Goal: Transaction & Acquisition: Purchase product/service

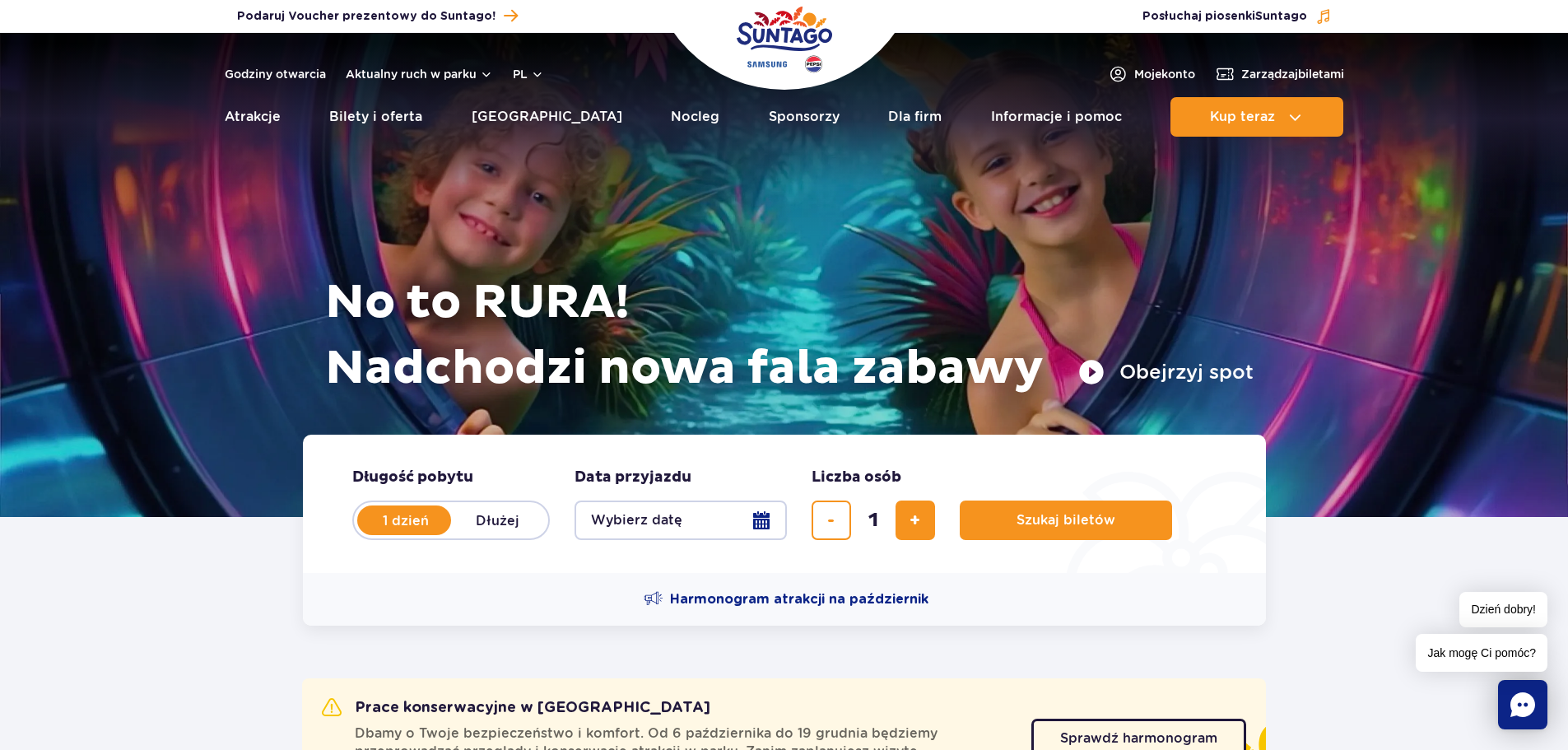
click at [733, 531] on button "Wybierz datę" at bounding box center [680, 520] width 212 height 39
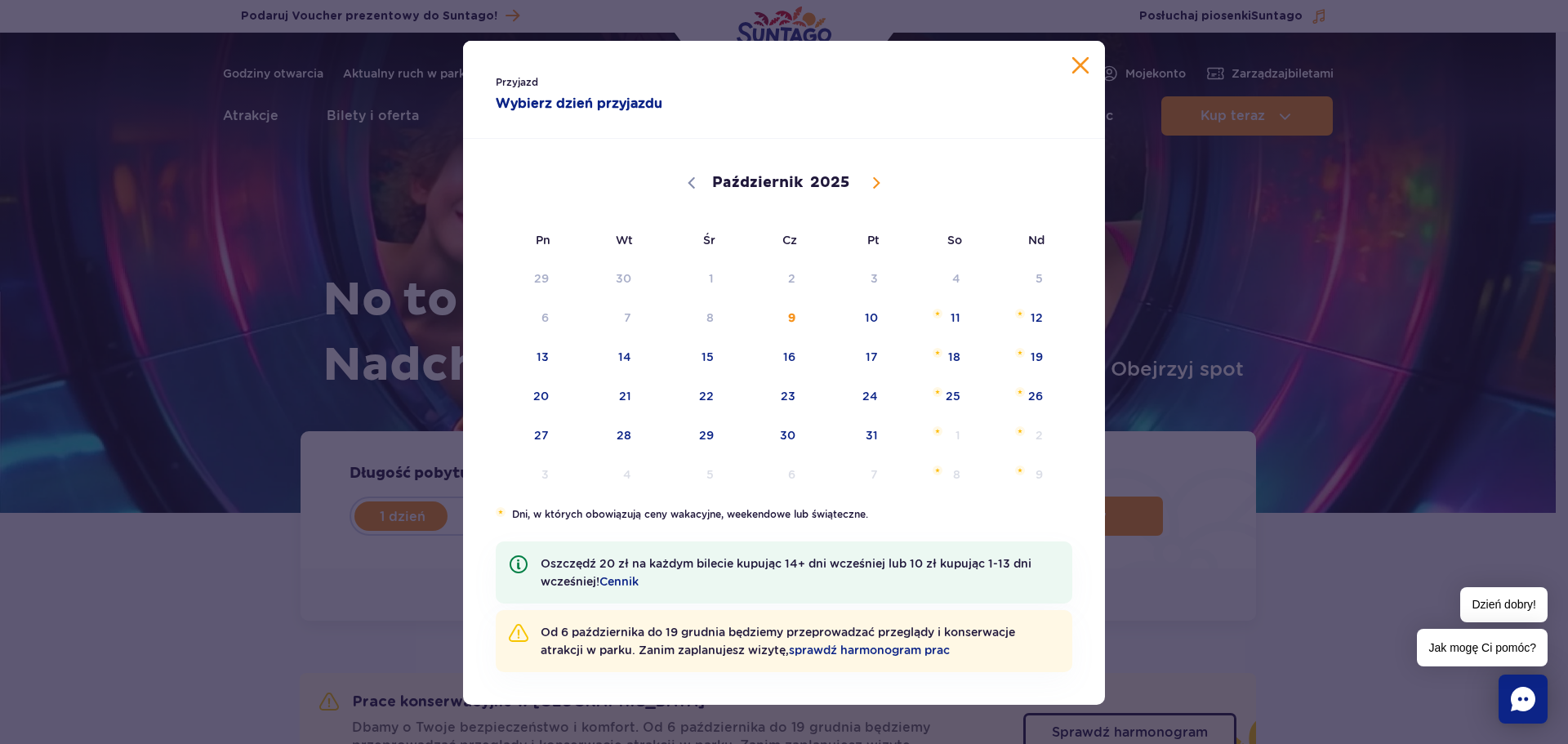
click at [869, 169] on div "Październik Listopad [DATE]" at bounding box center [783, 180] width 576 height 81
click at [874, 179] on icon at bounding box center [876, 183] width 12 height 12
select select "10"
click at [540, 408] on span "17" at bounding box center [520, 396] width 83 height 37
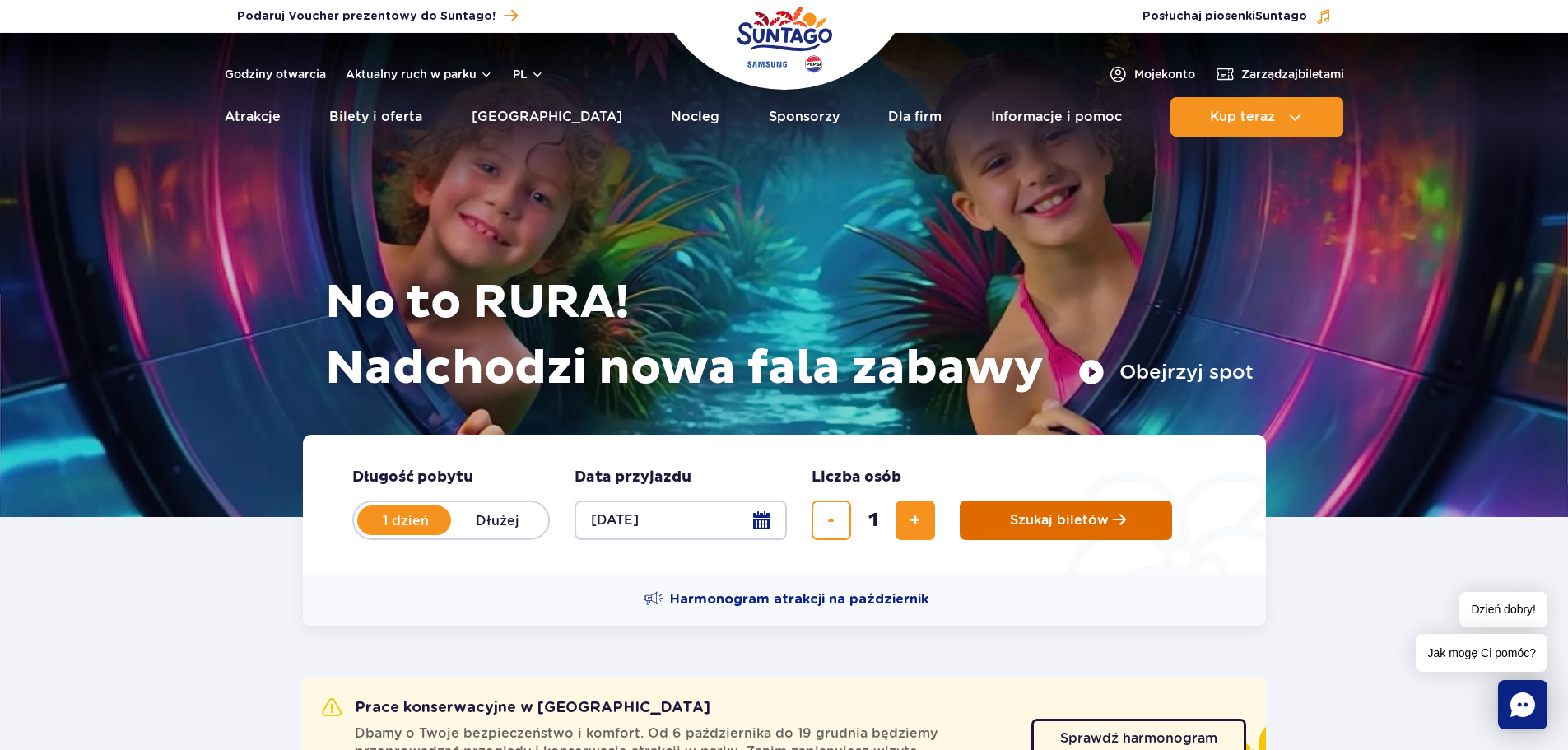
click at [1061, 529] on button "Szukaj biletów" at bounding box center [1066, 520] width 212 height 39
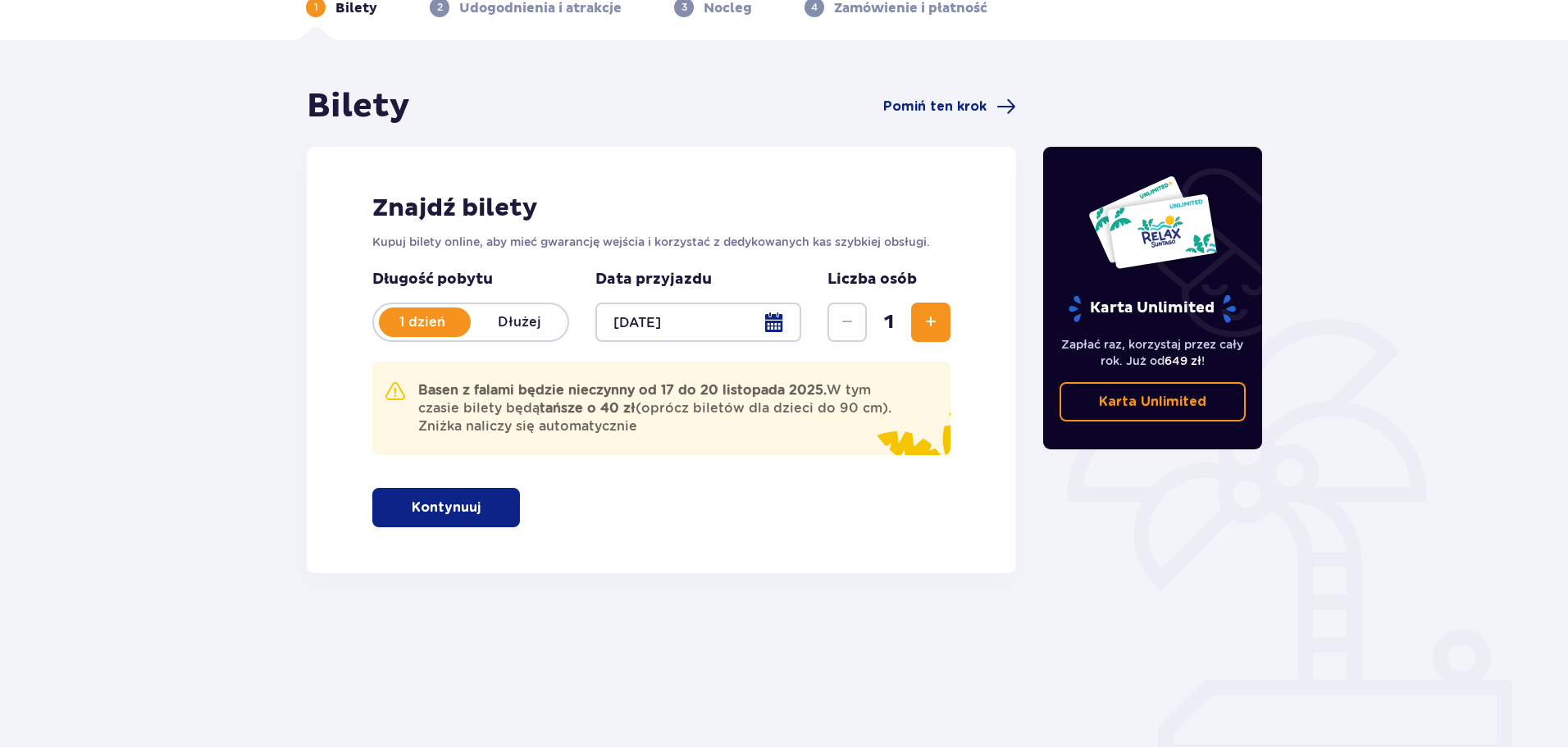
scroll to position [88, 0]
click at [475, 497] on span "button" at bounding box center [484, 506] width 20 height 20
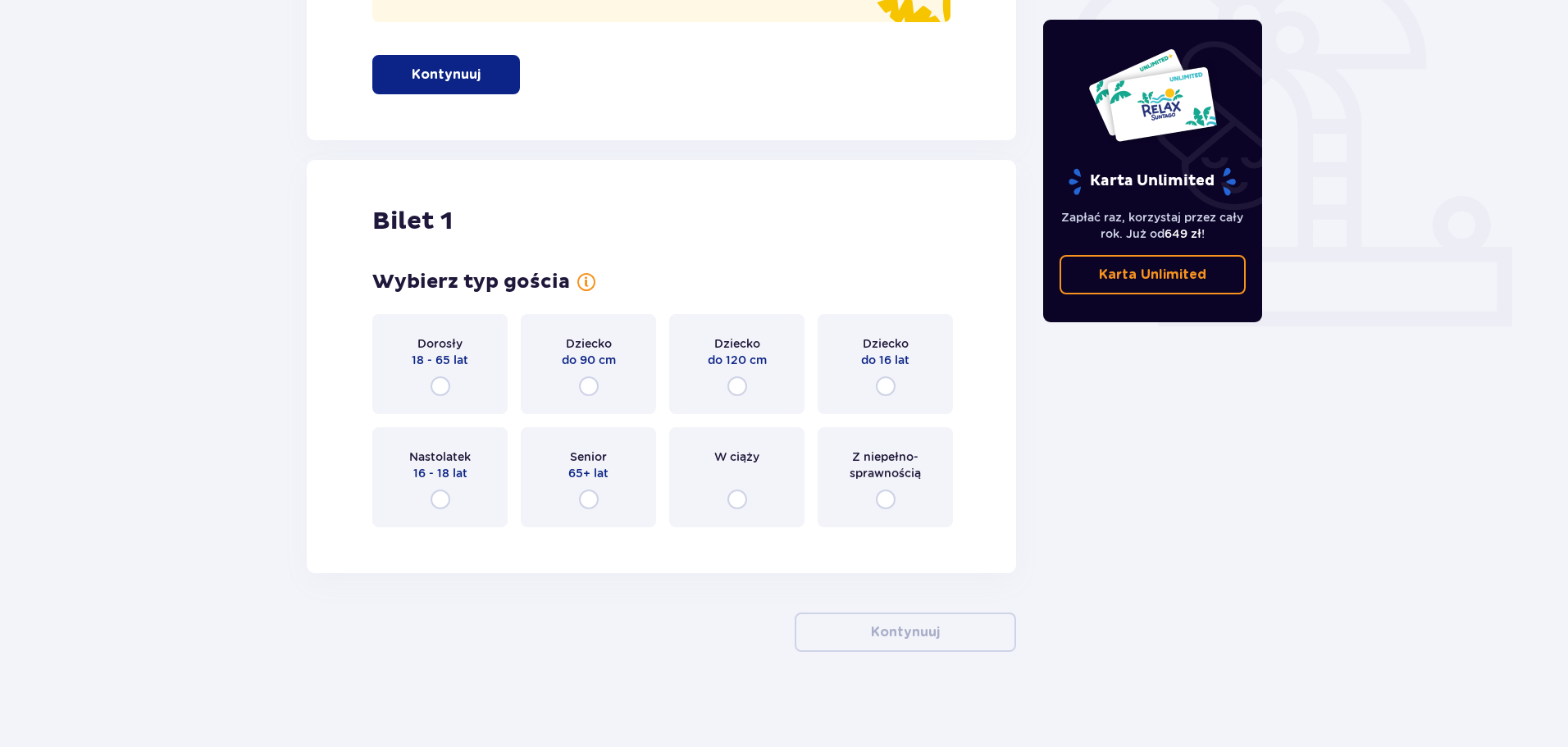
scroll to position [524, 0]
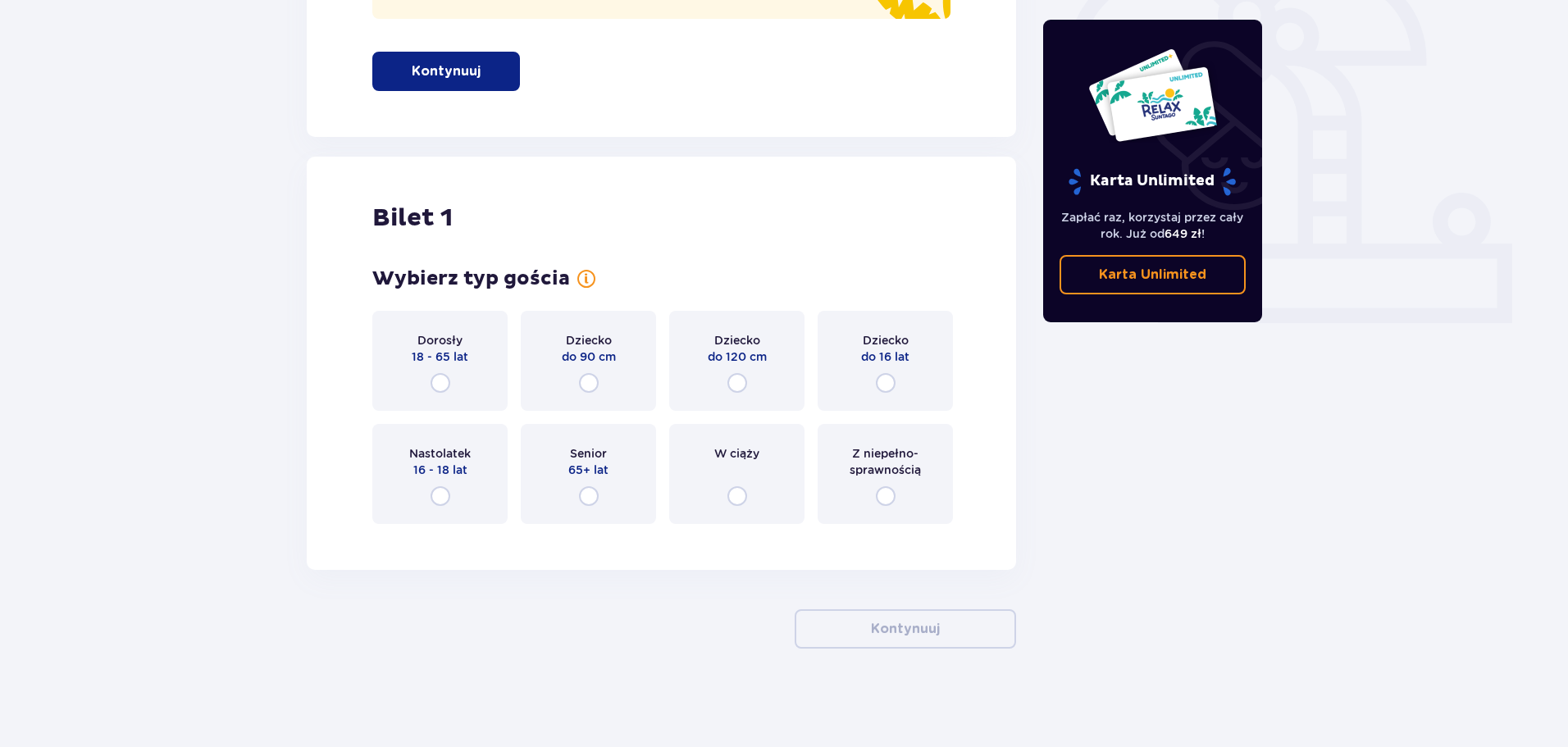
click at [464, 382] on div "Dorosły 18 - 65 lat" at bounding box center [440, 361] width 135 height 100
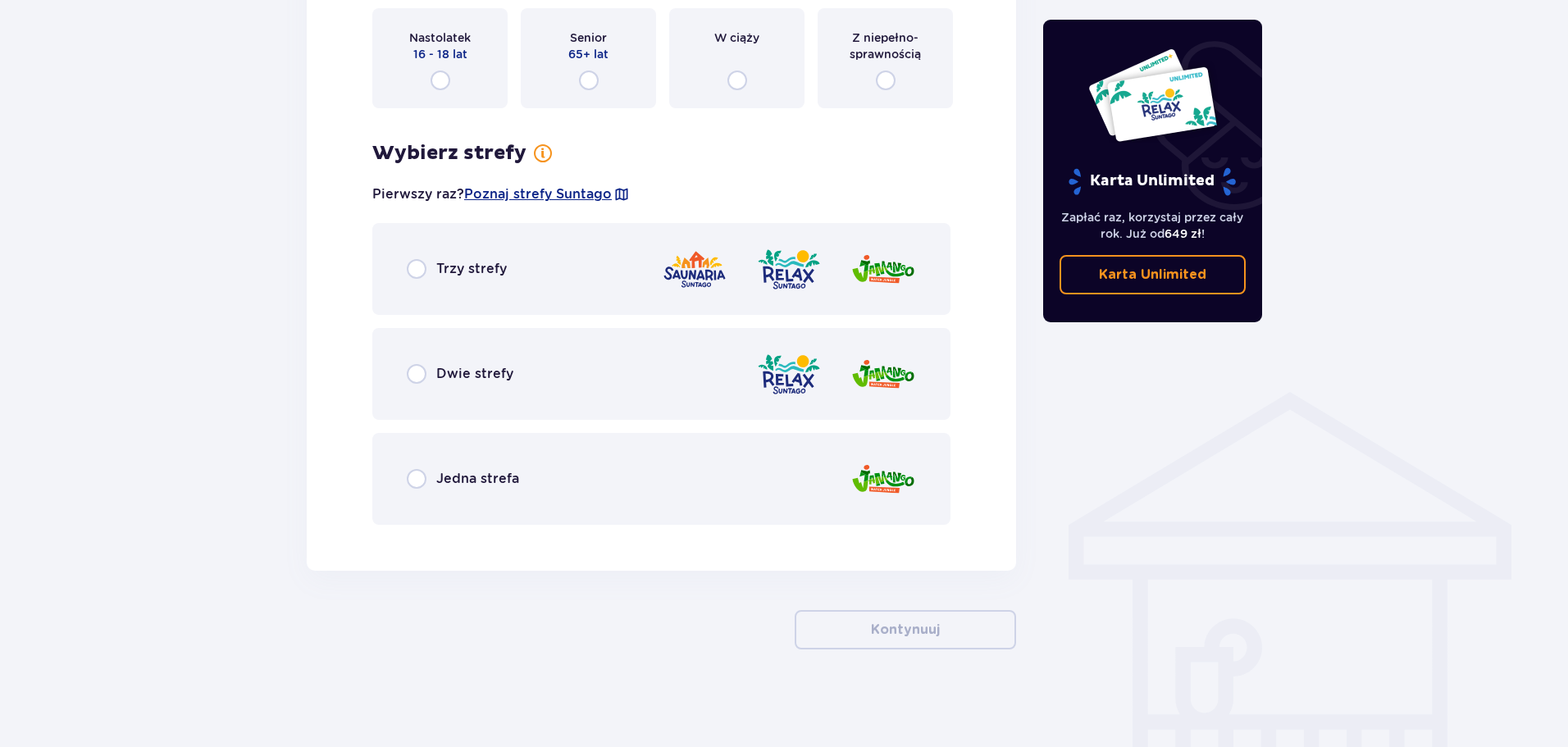
scroll to position [940, 0]
click at [476, 201] on span "Poznaj strefy Suntago" at bounding box center [538, 193] width 148 height 18
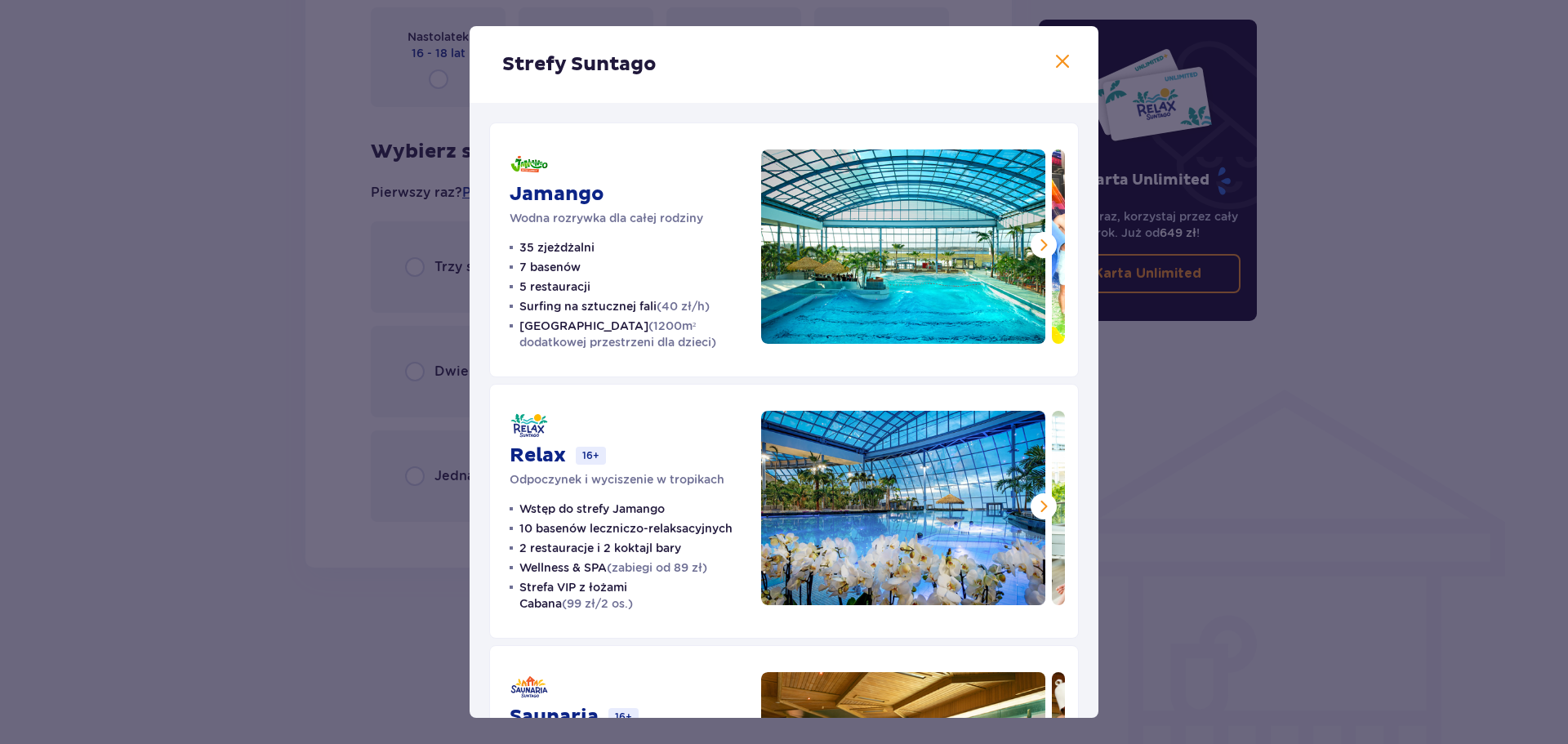
drag, startPoint x: 1068, startPoint y: 56, endPoint x: 1057, endPoint y: 57, distance: 11.0
click at [1067, 56] on div "Strefy Suntago" at bounding box center [784, 64] width 629 height 76
click at [1056, 59] on span at bounding box center [1063, 62] width 20 height 20
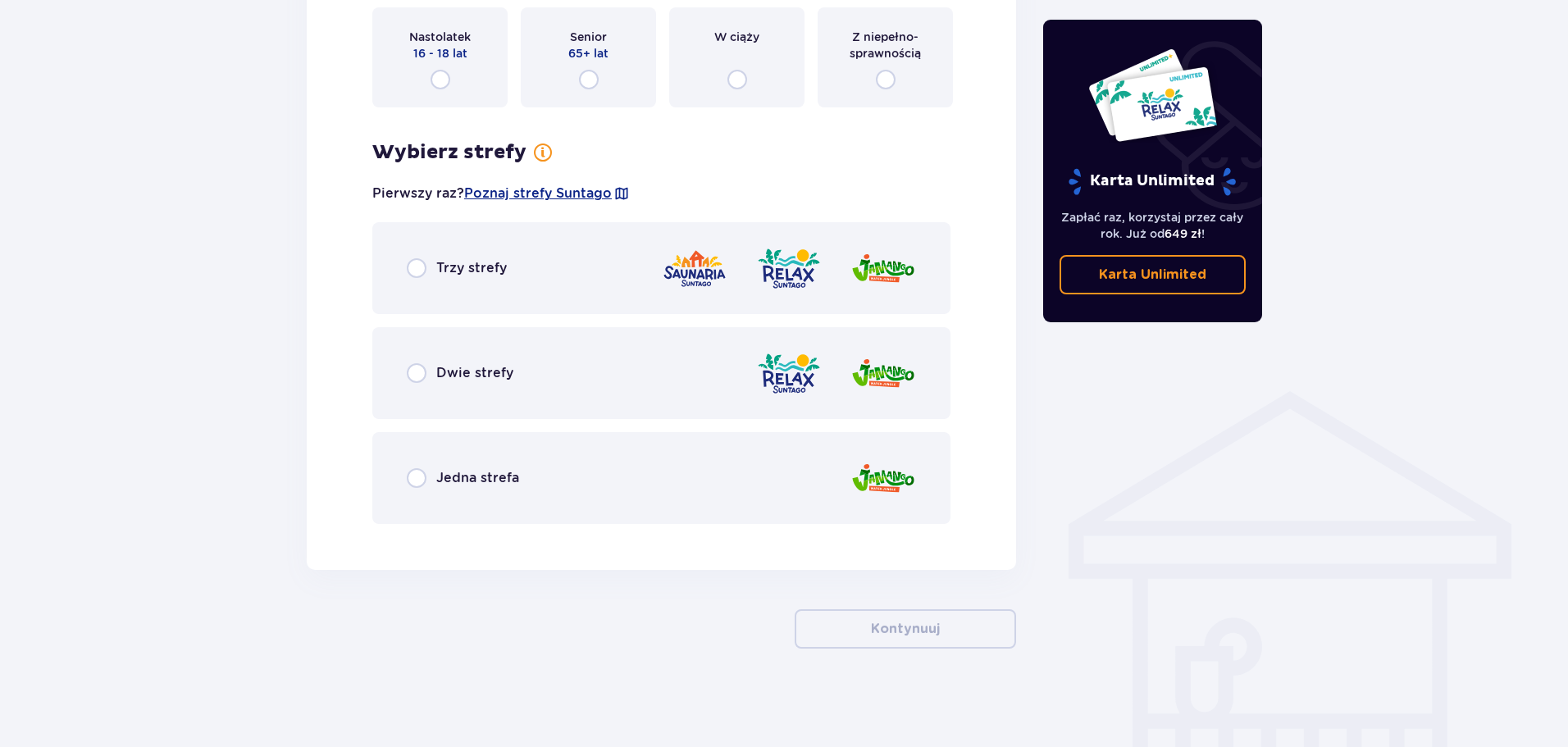
click at [534, 244] on div "Trzy strefy" at bounding box center [661, 267] width 579 height 92
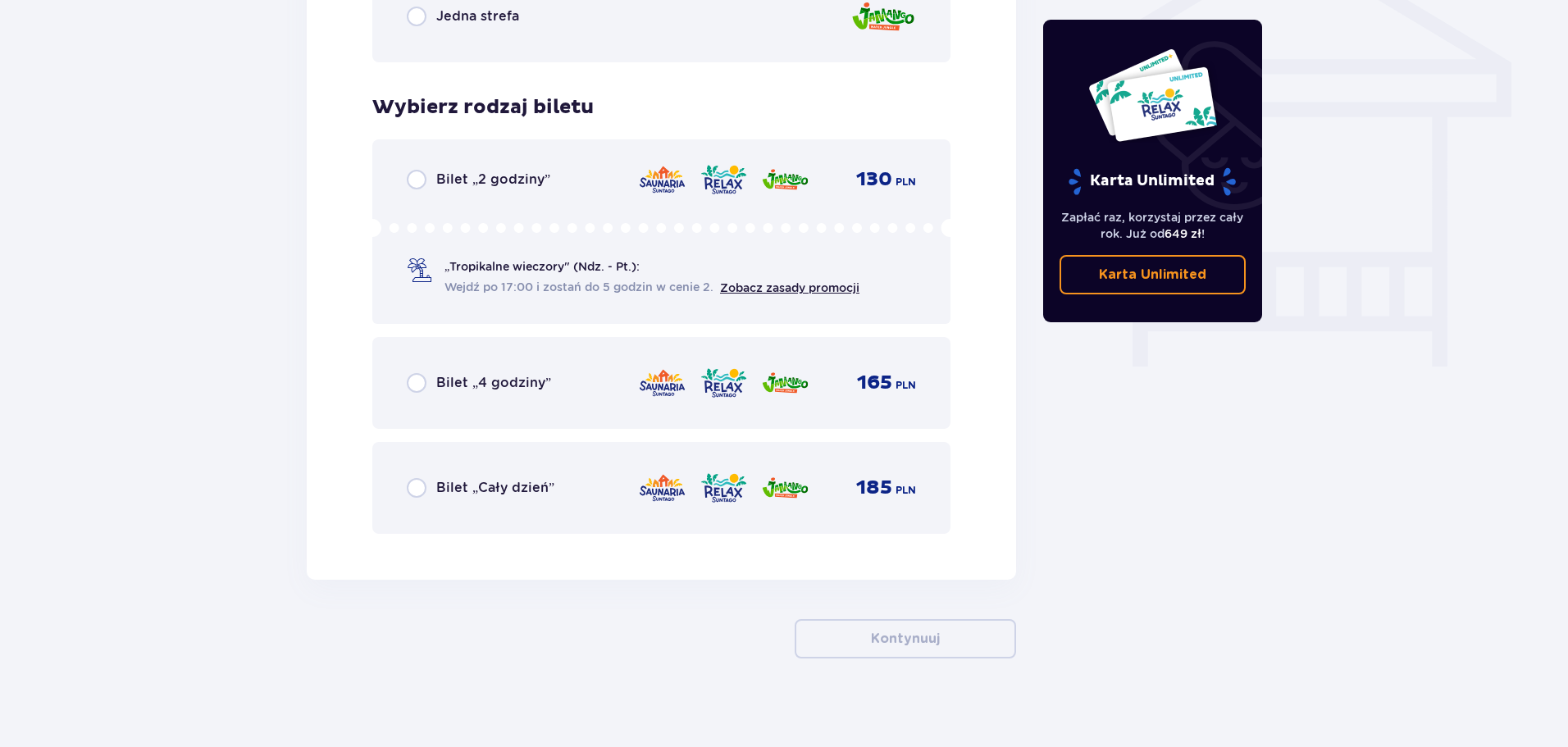
scroll to position [1412, 0]
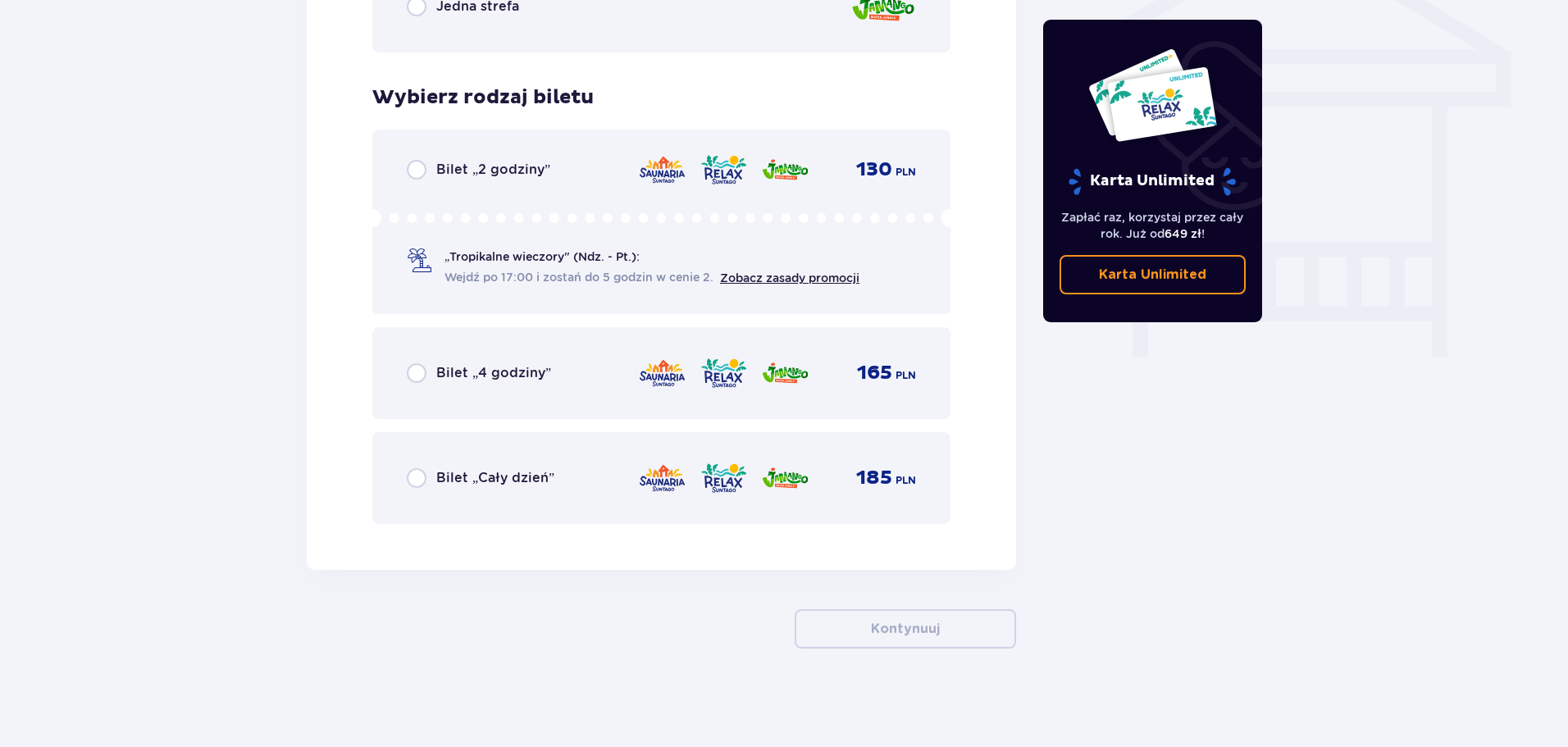
click at [547, 176] on span "Bilet „2 godziny”" at bounding box center [493, 169] width 114 height 18
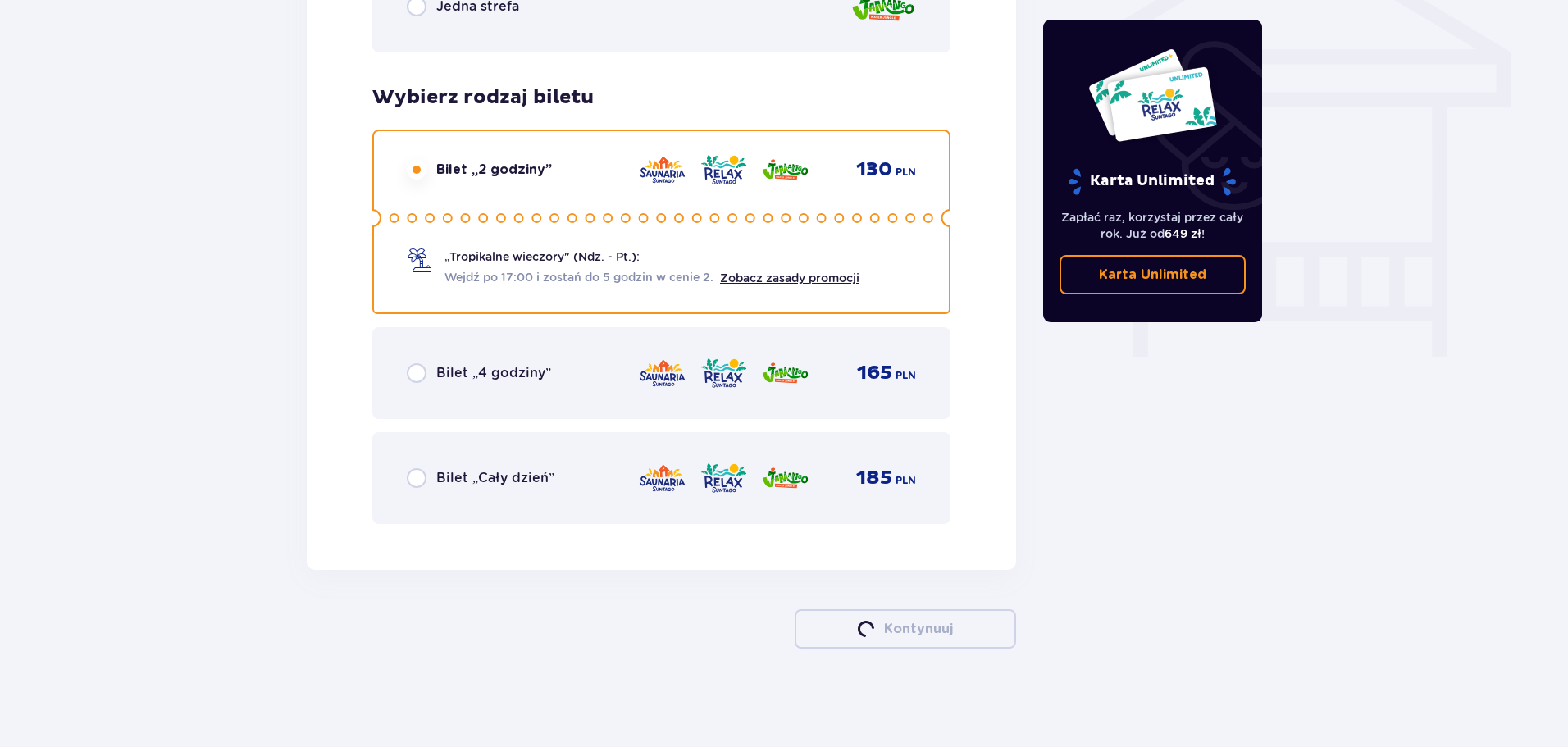
click at [535, 459] on div "Bilet „Cały dzień” 185 PLN" at bounding box center [661, 478] width 579 height 92
click at [533, 475] on span "Bilet „Cały dzień”" at bounding box center [495, 478] width 118 height 18
click at [451, 479] on span "Bilet „Cały dzień”" at bounding box center [495, 478] width 118 height 18
click at [451, 464] on div "Bilet „Cały dzień” 185 PLN" at bounding box center [661, 478] width 509 height 35
click at [419, 471] on input "radio" at bounding box center [416, 478] width 20 height 20
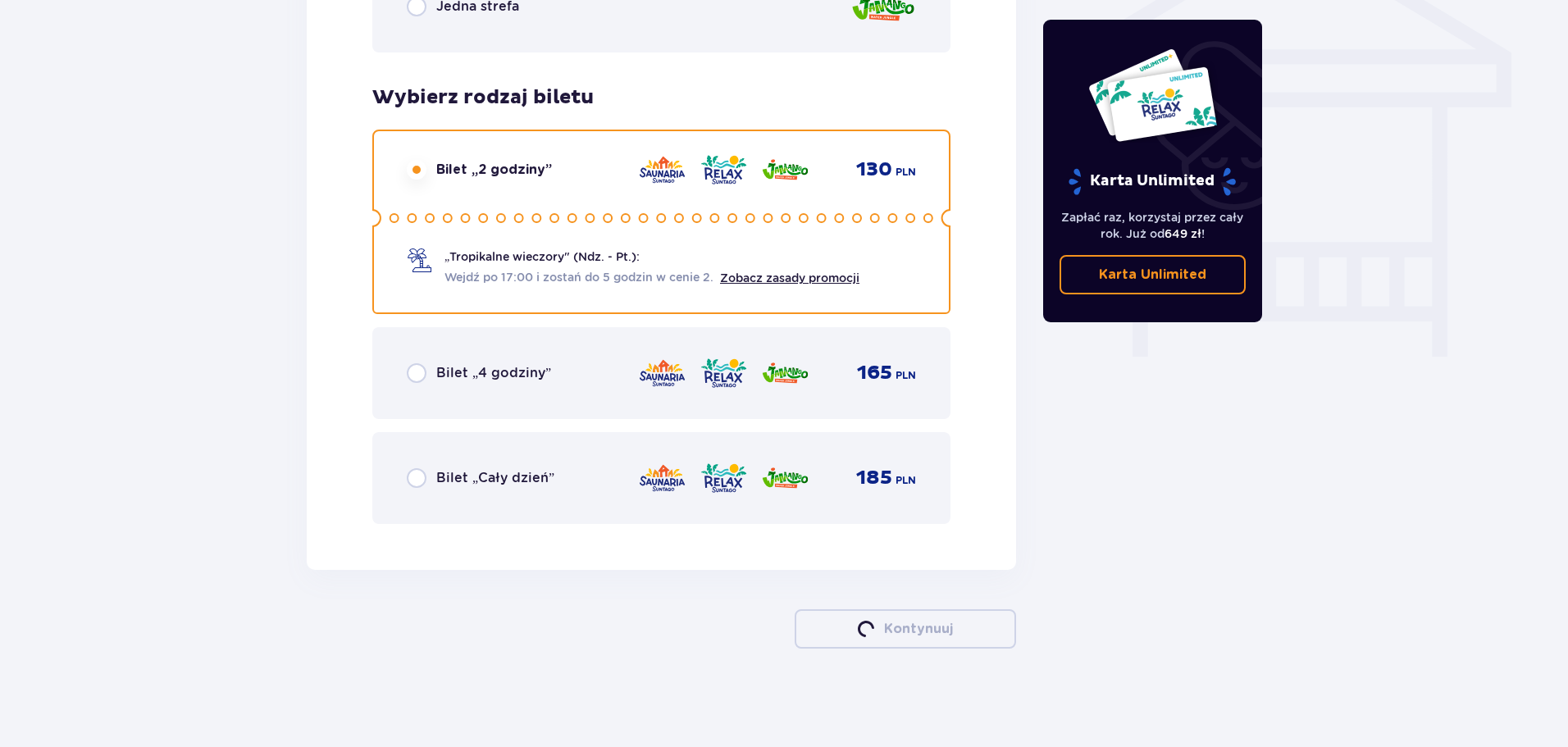
radio input "true"
click at [421, 477] on input "radio" at bounding box center [416, 478] width 20 height 20
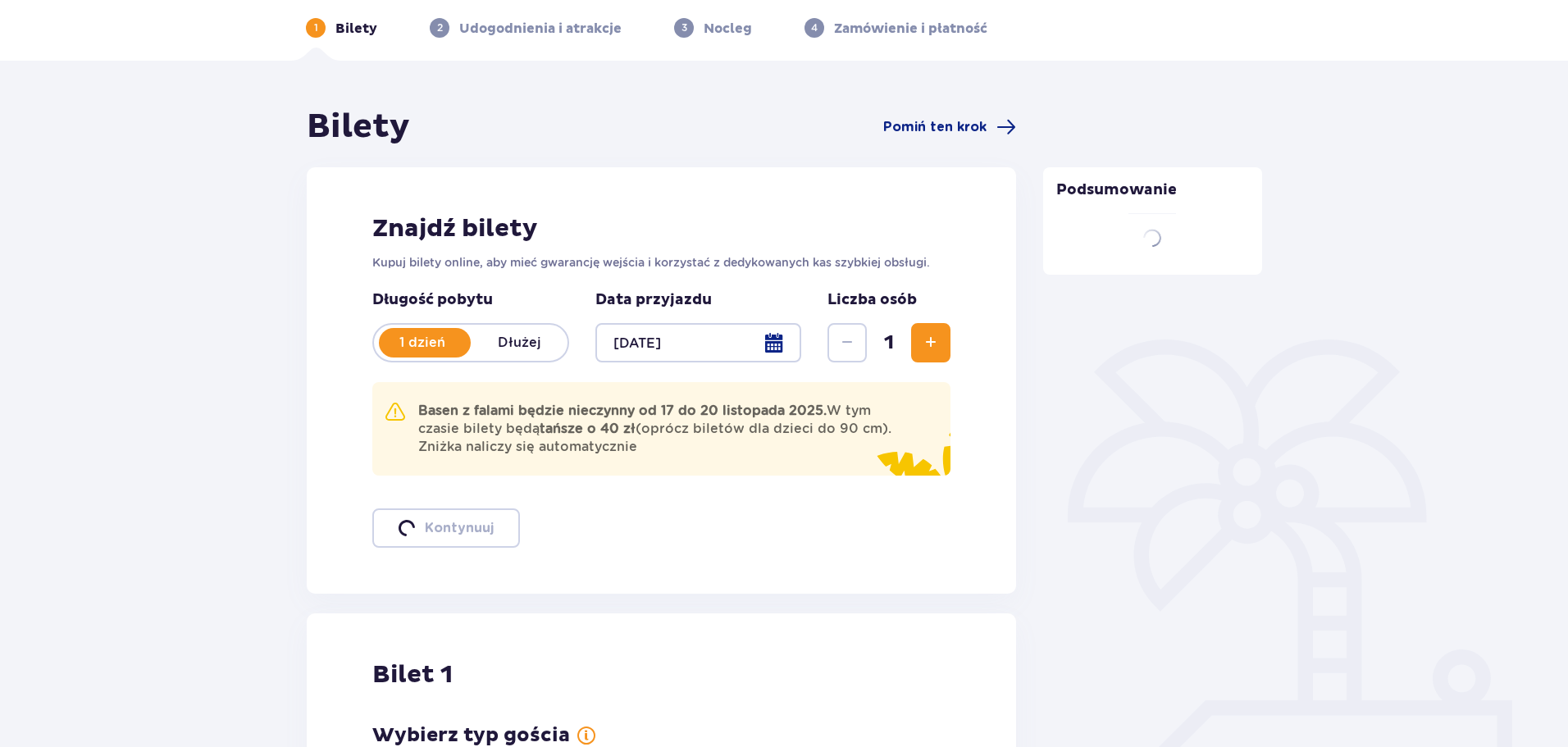
scroll to position [18, 0]
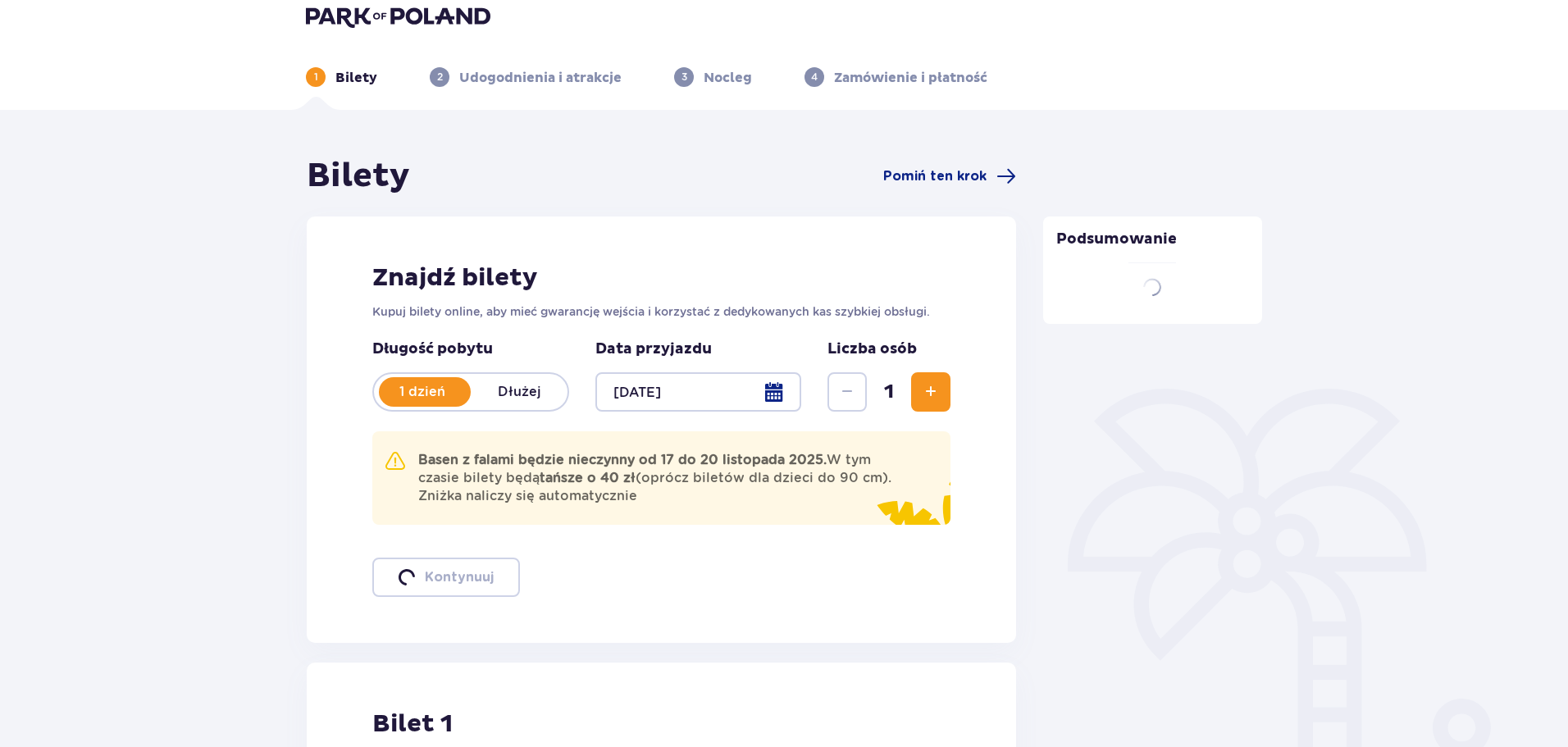
click at [779, 394] on div at bounding box center [698, 392] width 206 height 39
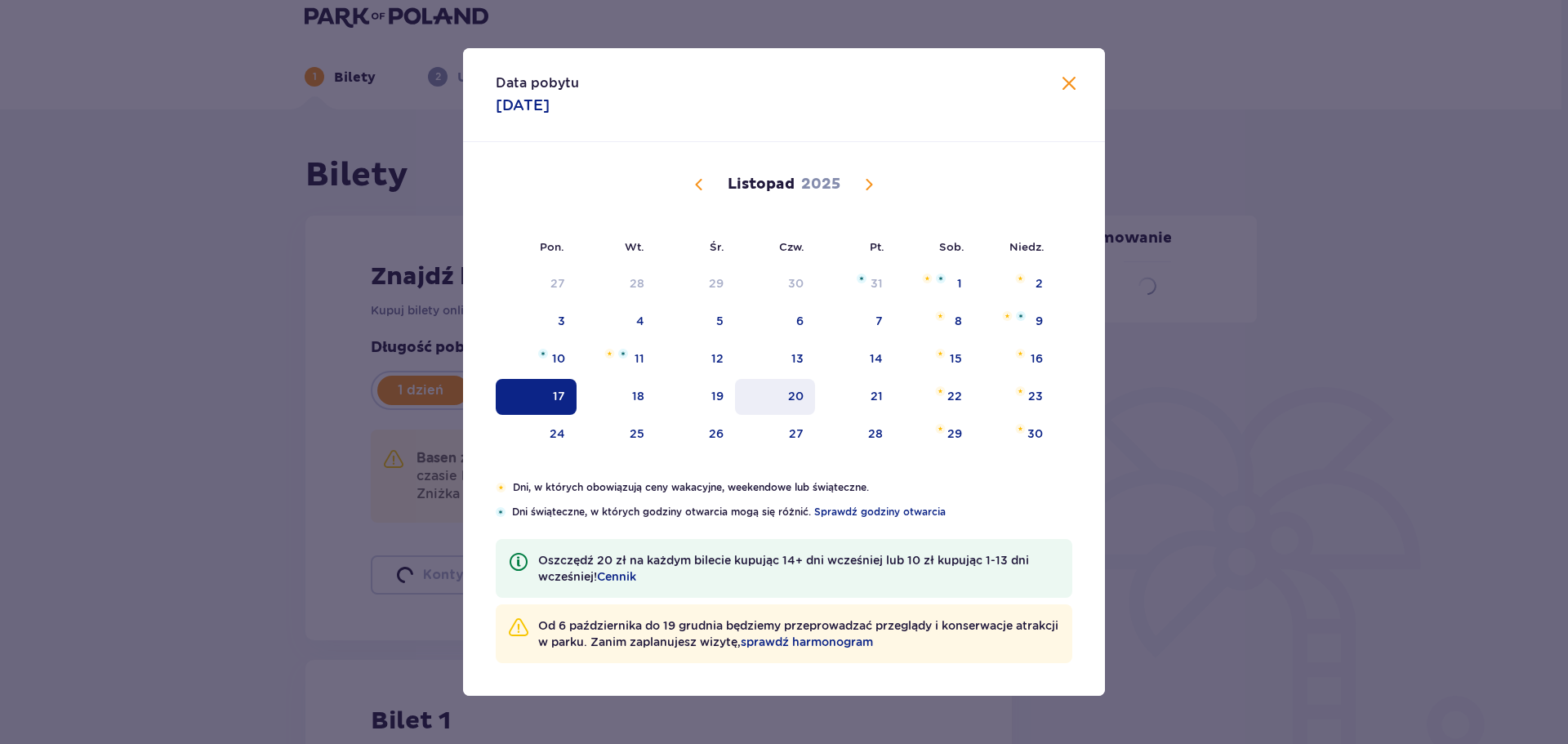
click at [797, 392] on div "20" at bounding box center [796, 396] width 15 height 16
type input "20.11.25"
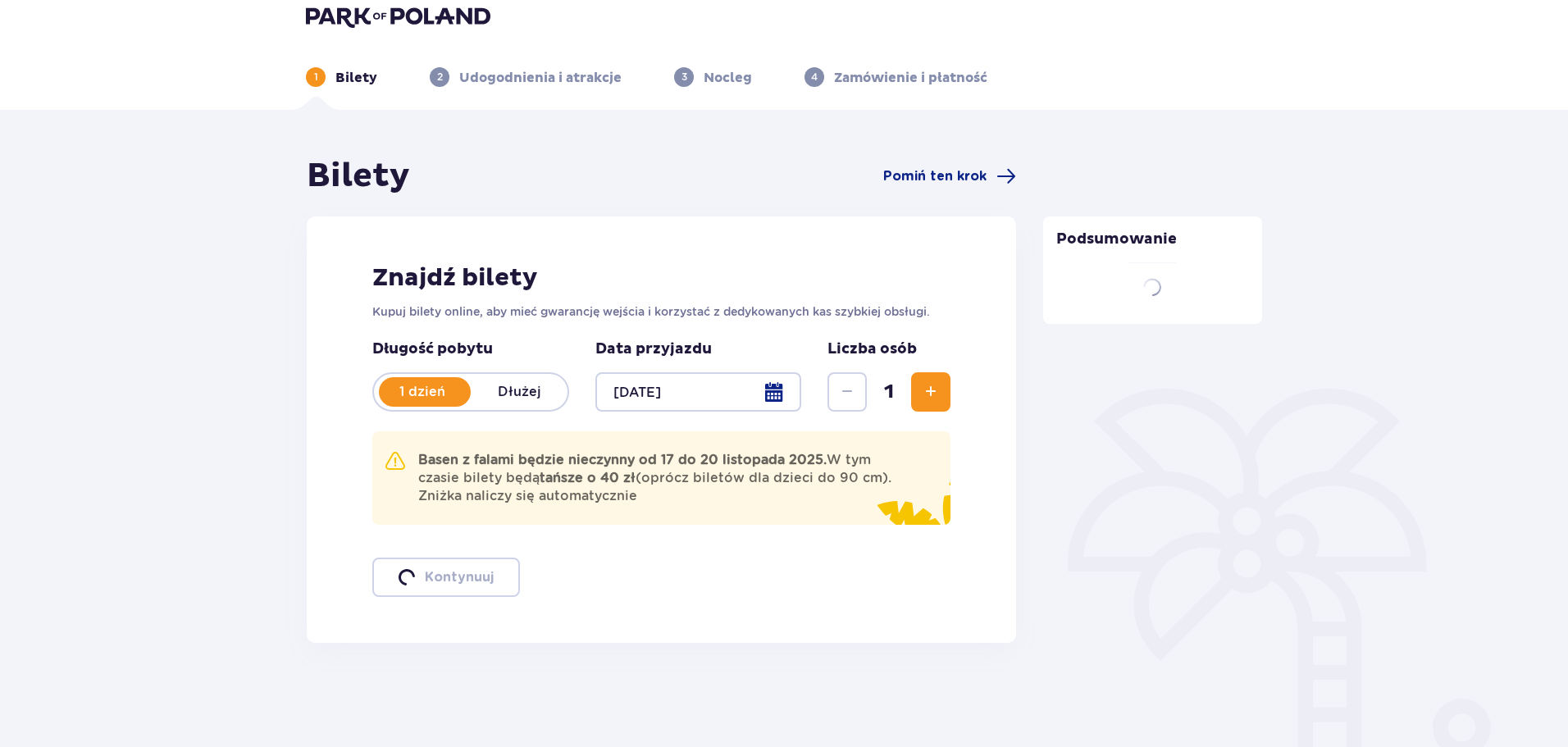
click at [929, 395] on span "Zwiększ" at bounding box center [931, 392] width 20 height 20
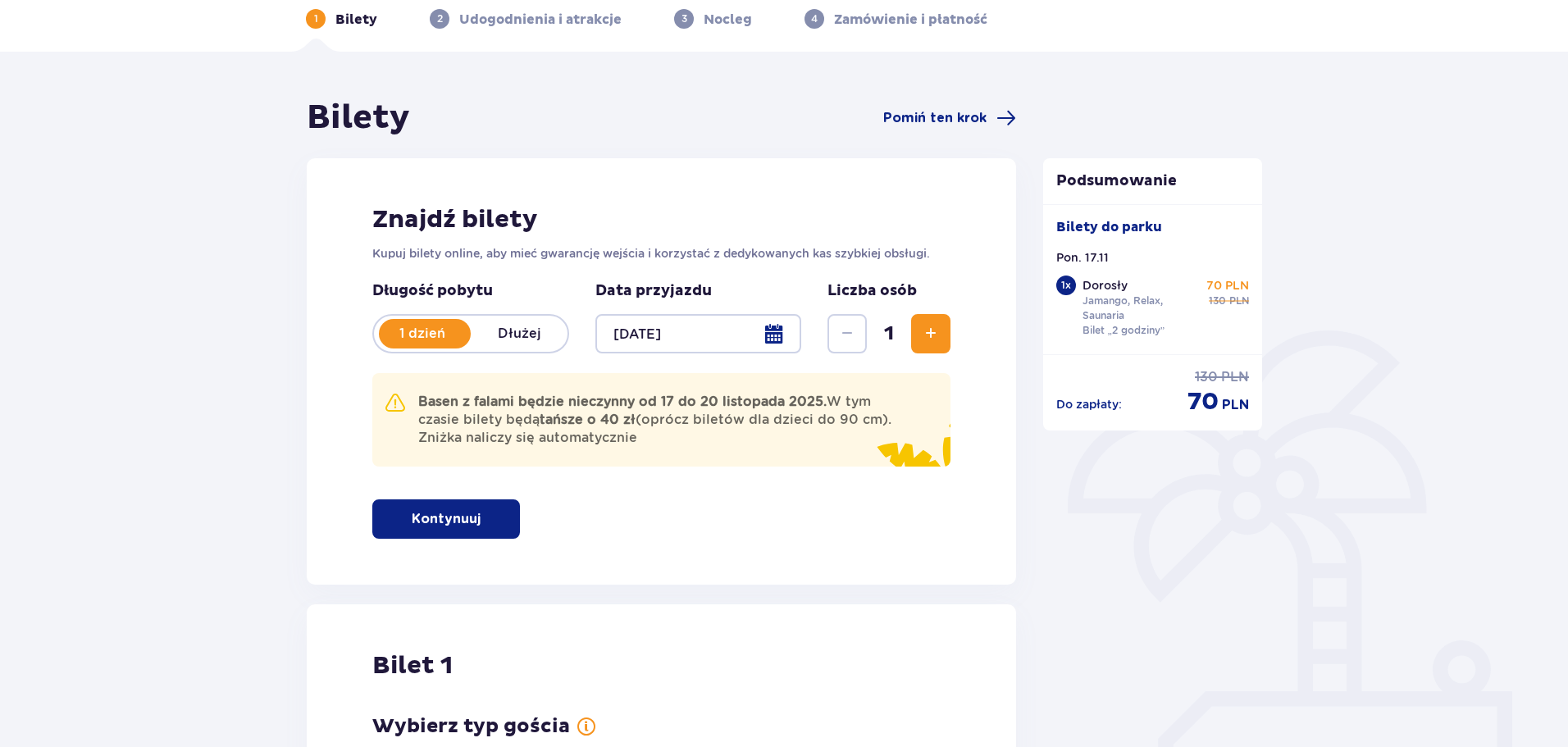
scroll to position [246, 0]
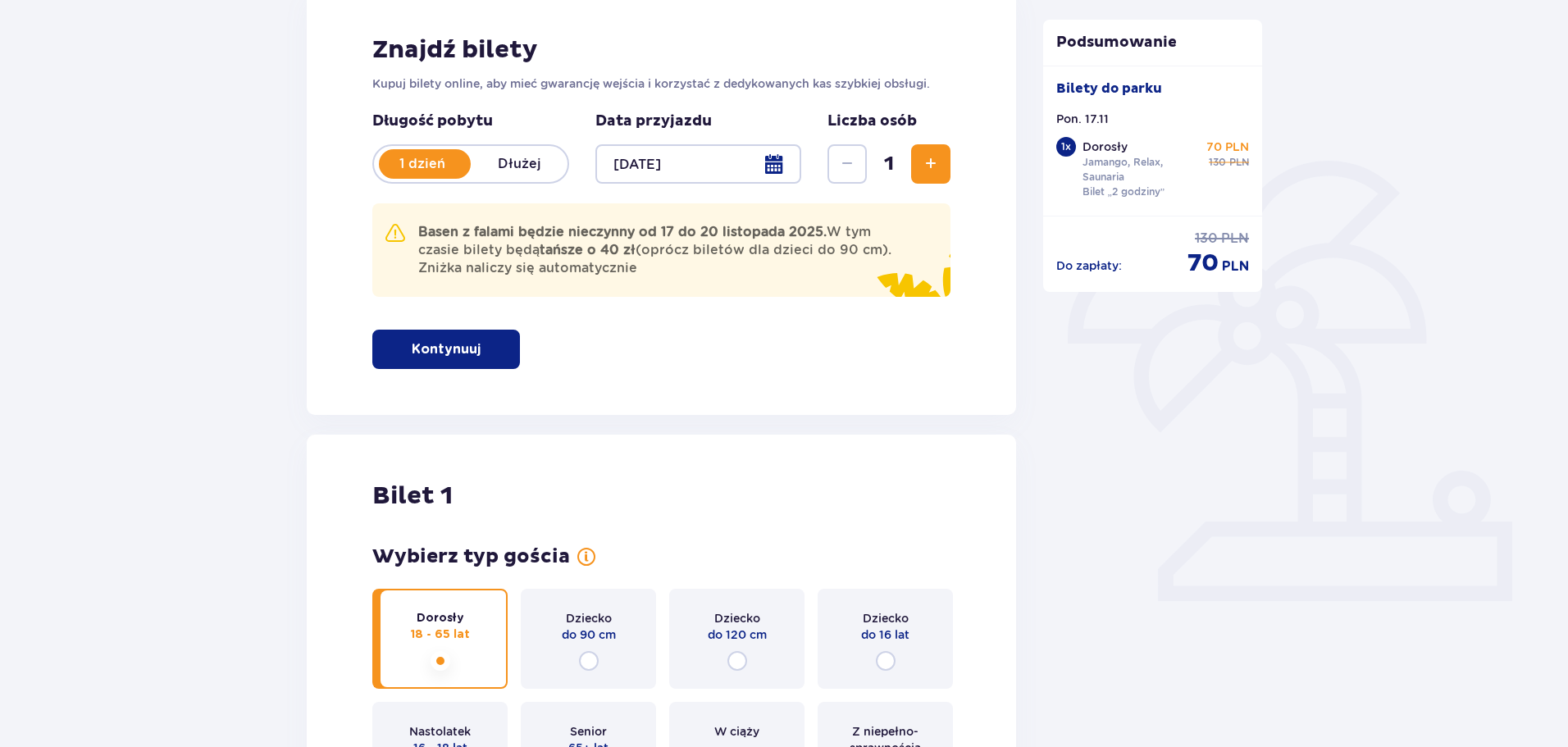
click at [930, 154] on span "Zwiększ" at bounding box center [931, 164] width 20 height 20
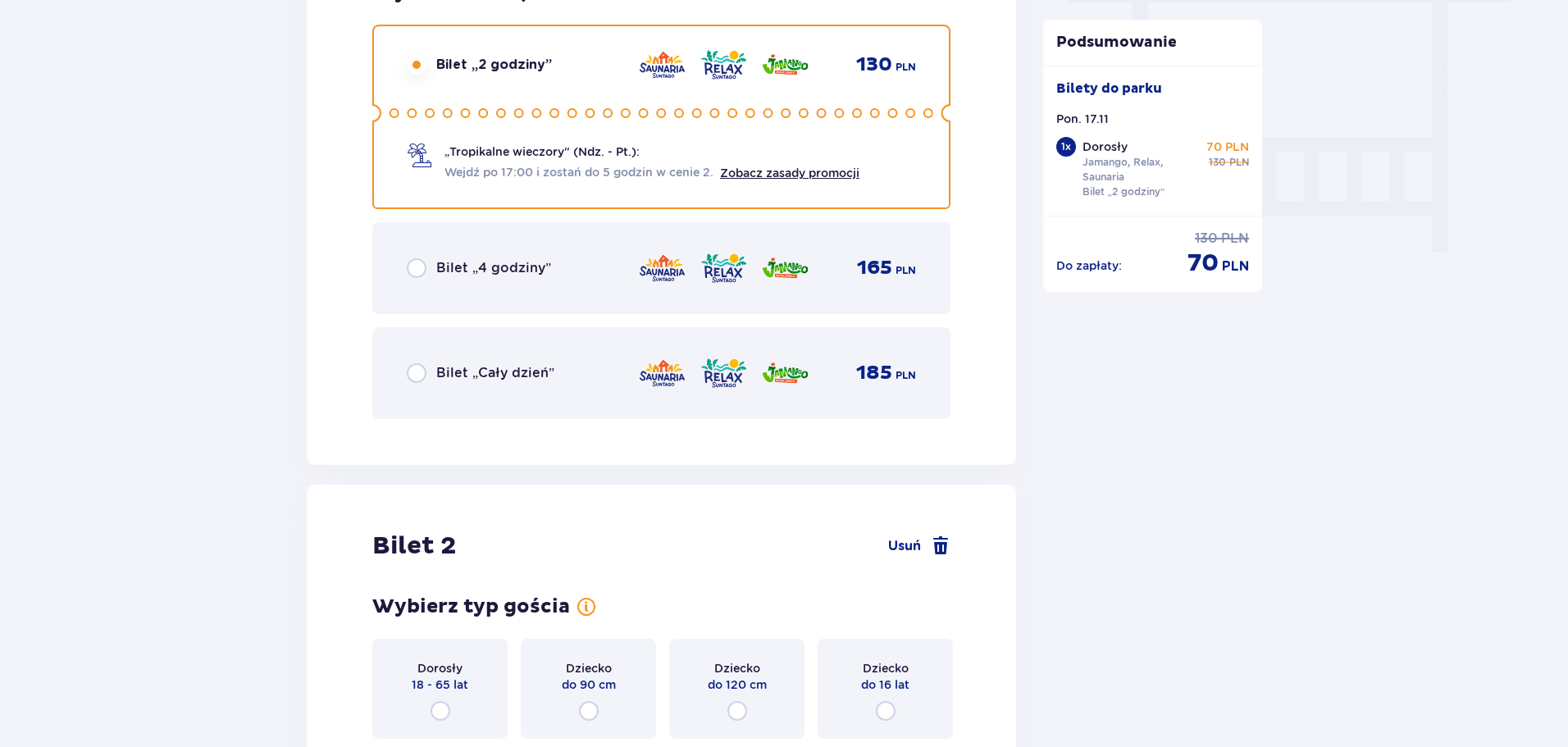
scroll to position [1271, 0]
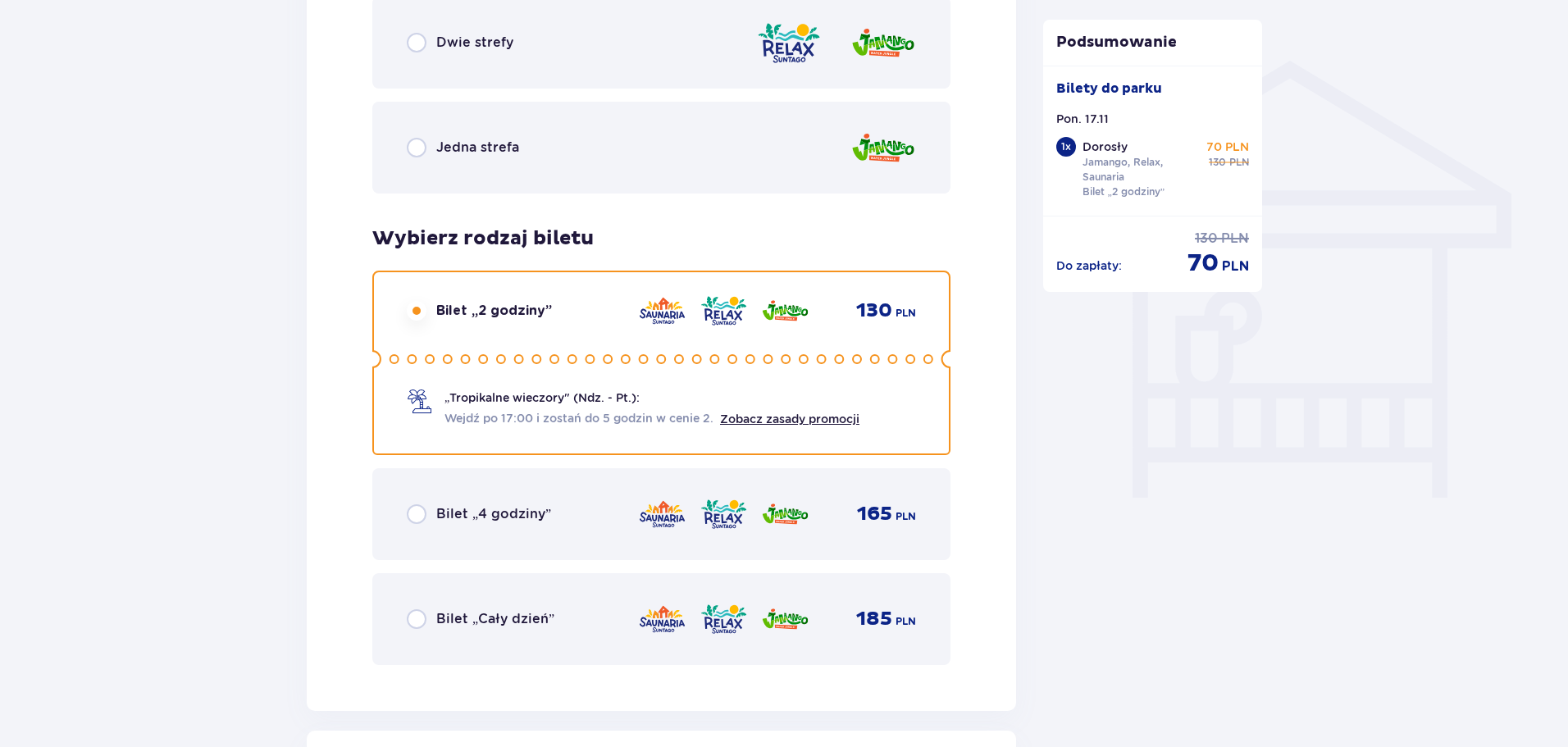
click at [486, 603] on div "Bilet „Cały dzień” 185 PLN" at bounding box center [661, 619] width 509 height 35
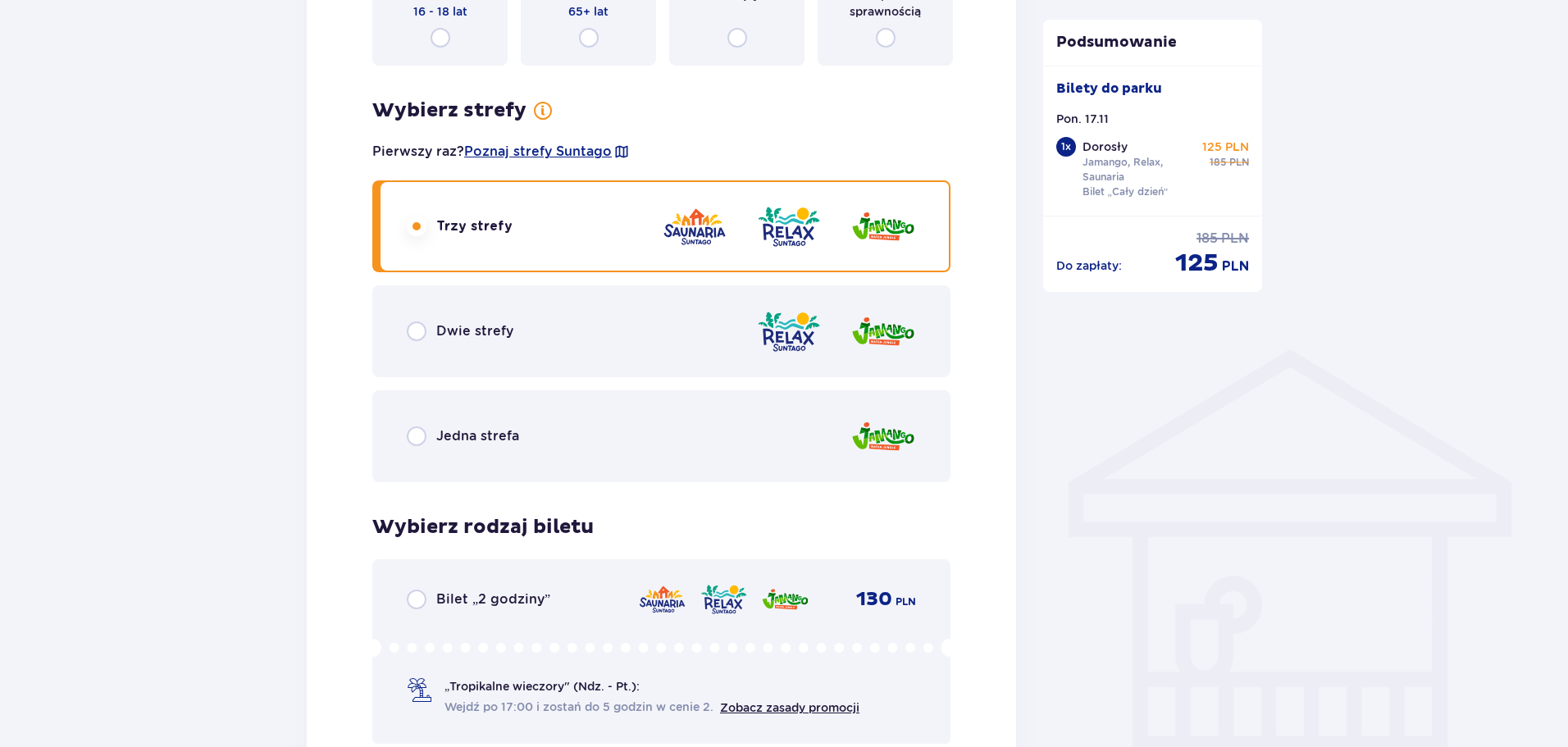
scroll to position [1189, 0]
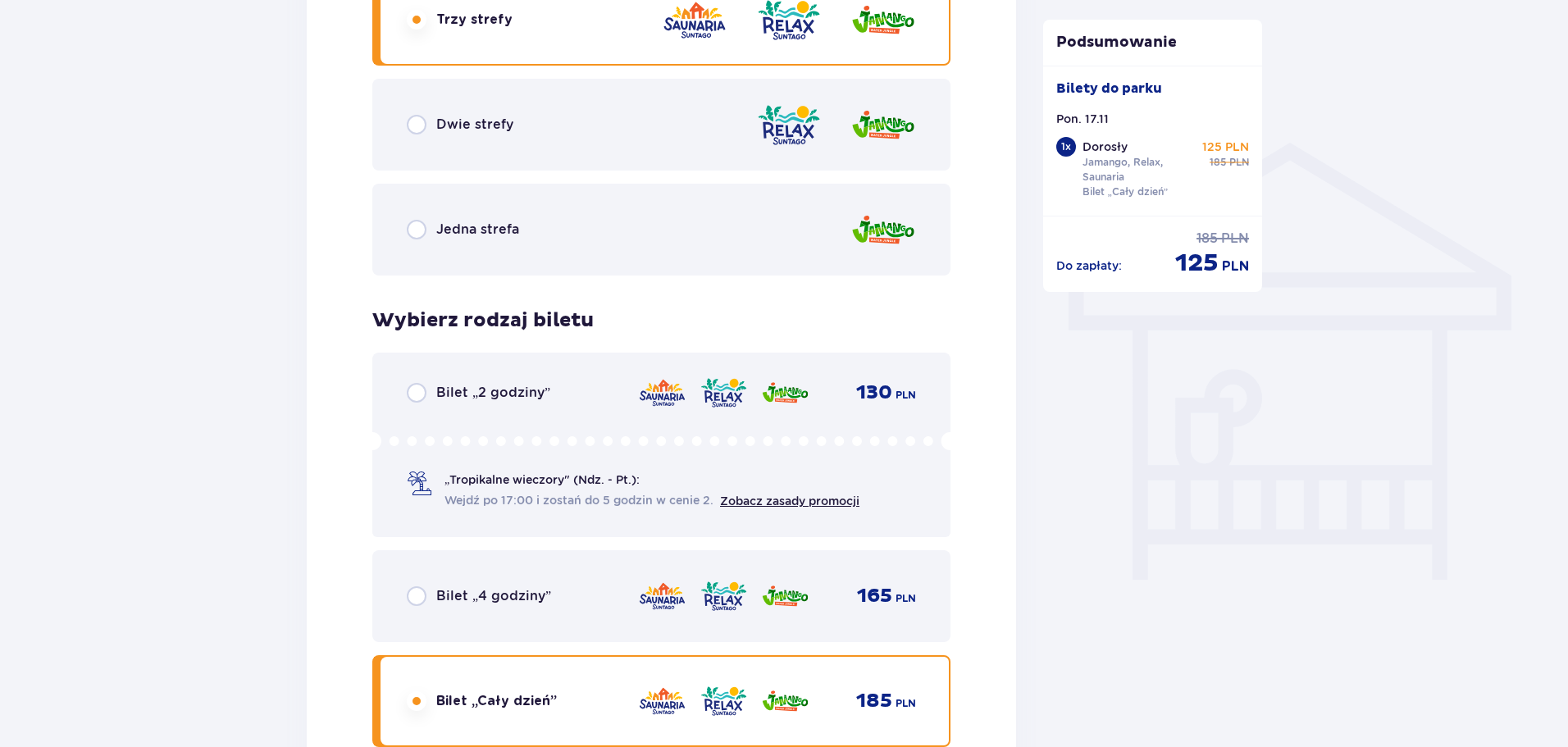
click at [522, 399] on span "Bilet „2 godziny”" at bounding box center [493, 393] width 114 height 18
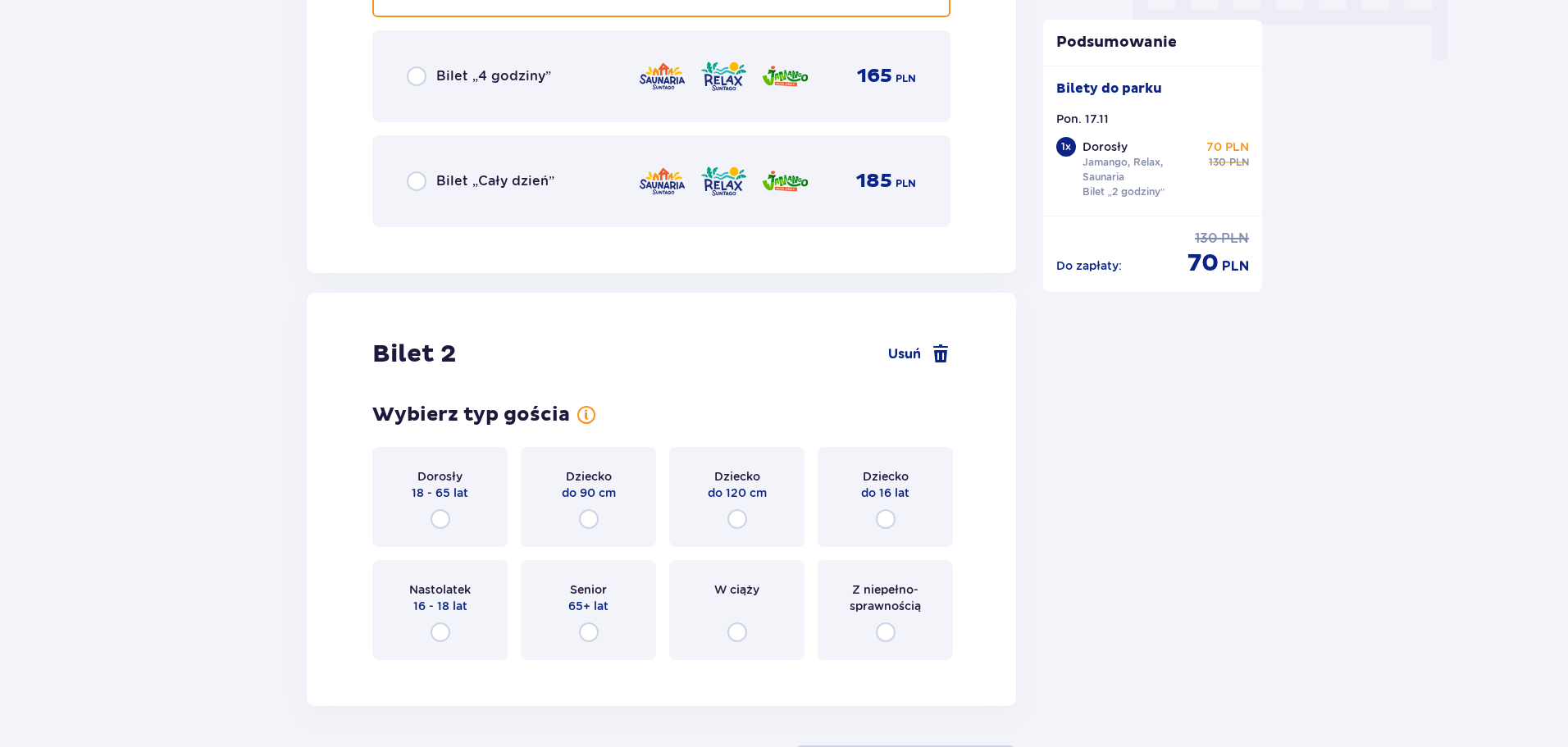
scroll to position [1845, 0]
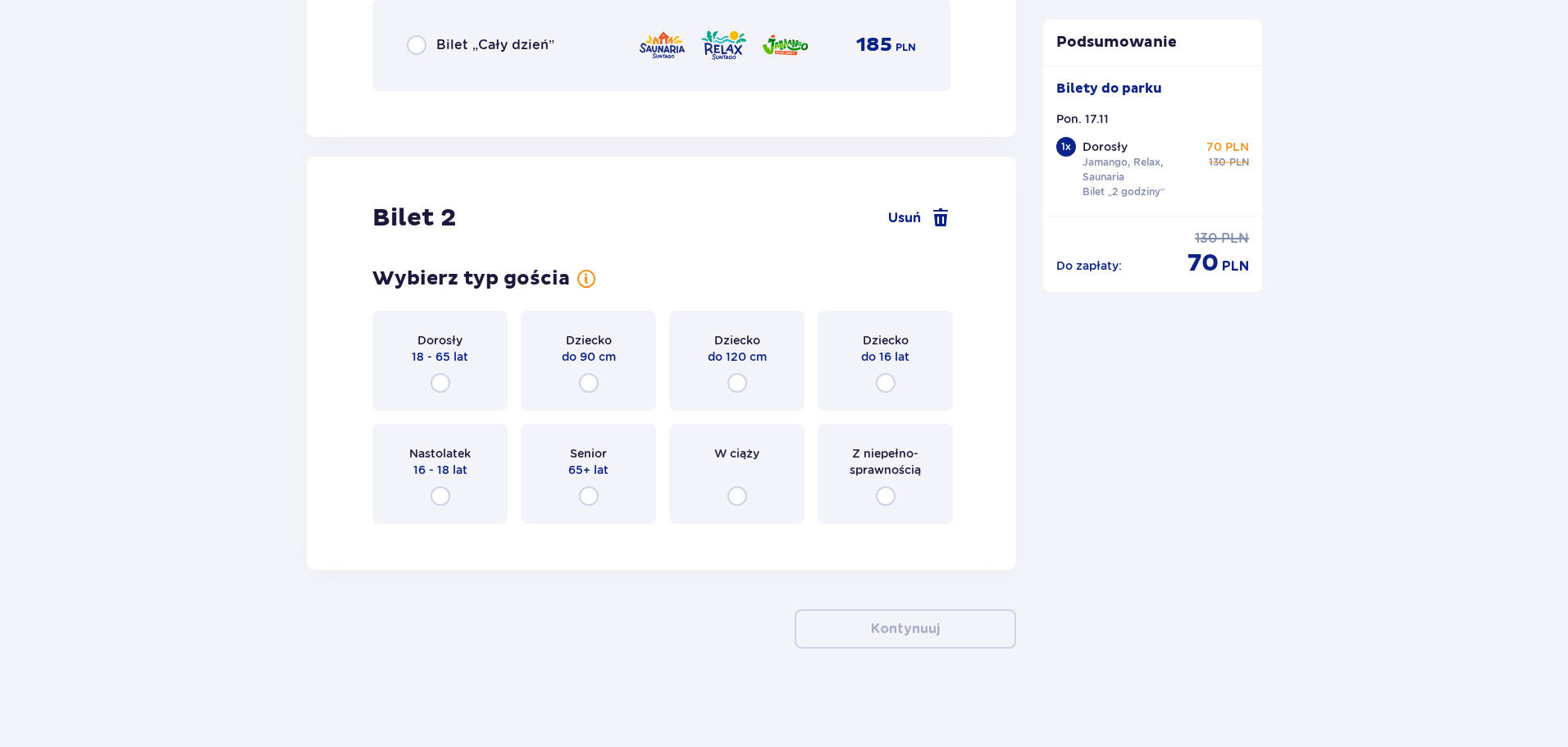
click at [454, 366] on div "Dorosły 18 - 65 lat" at bounding box center [440, 361] width 135 height 100
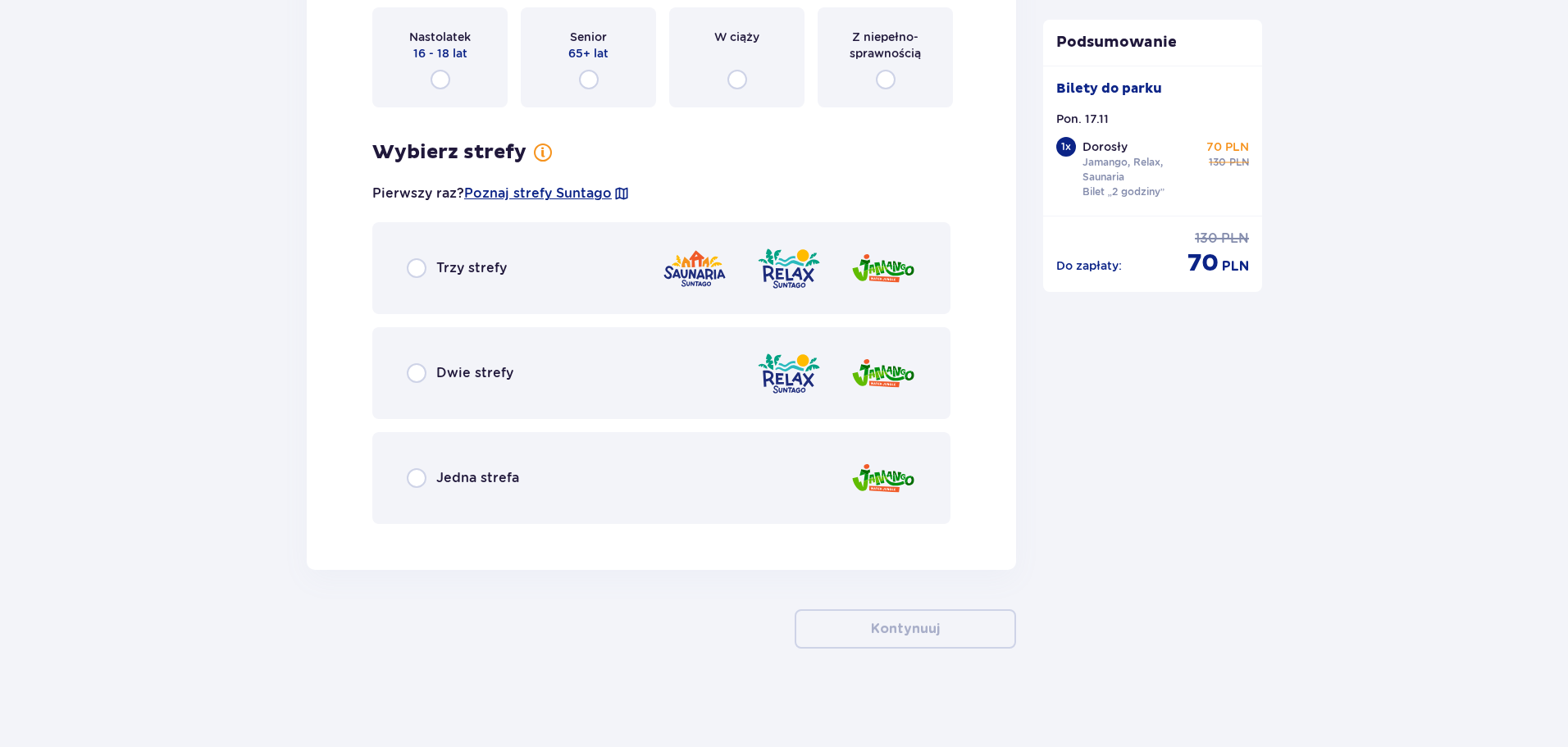
click at [517, 269] on div "Trzy strefy" at bounding box center [661, 267] width 579 height 92
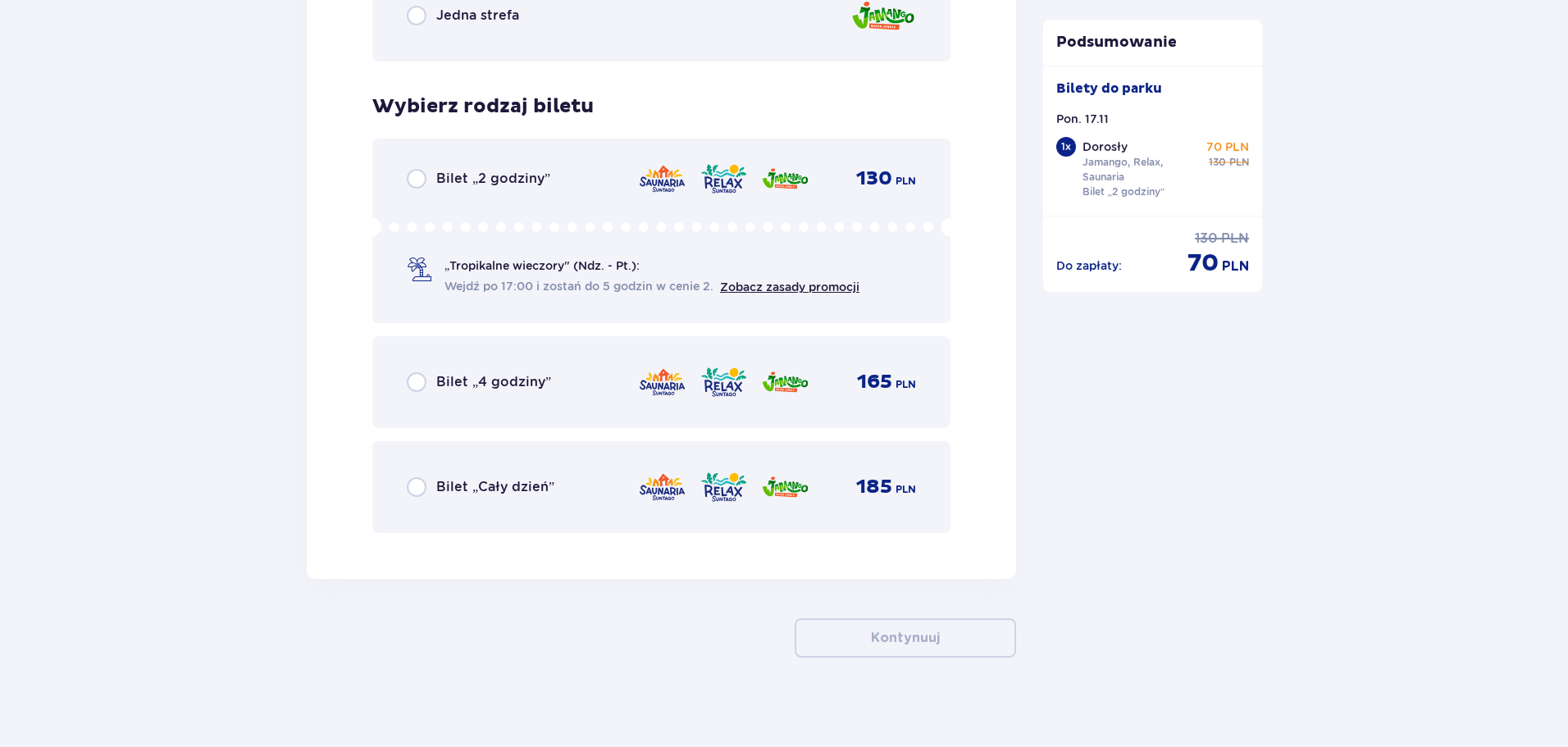
scroll to position [2733, 0]
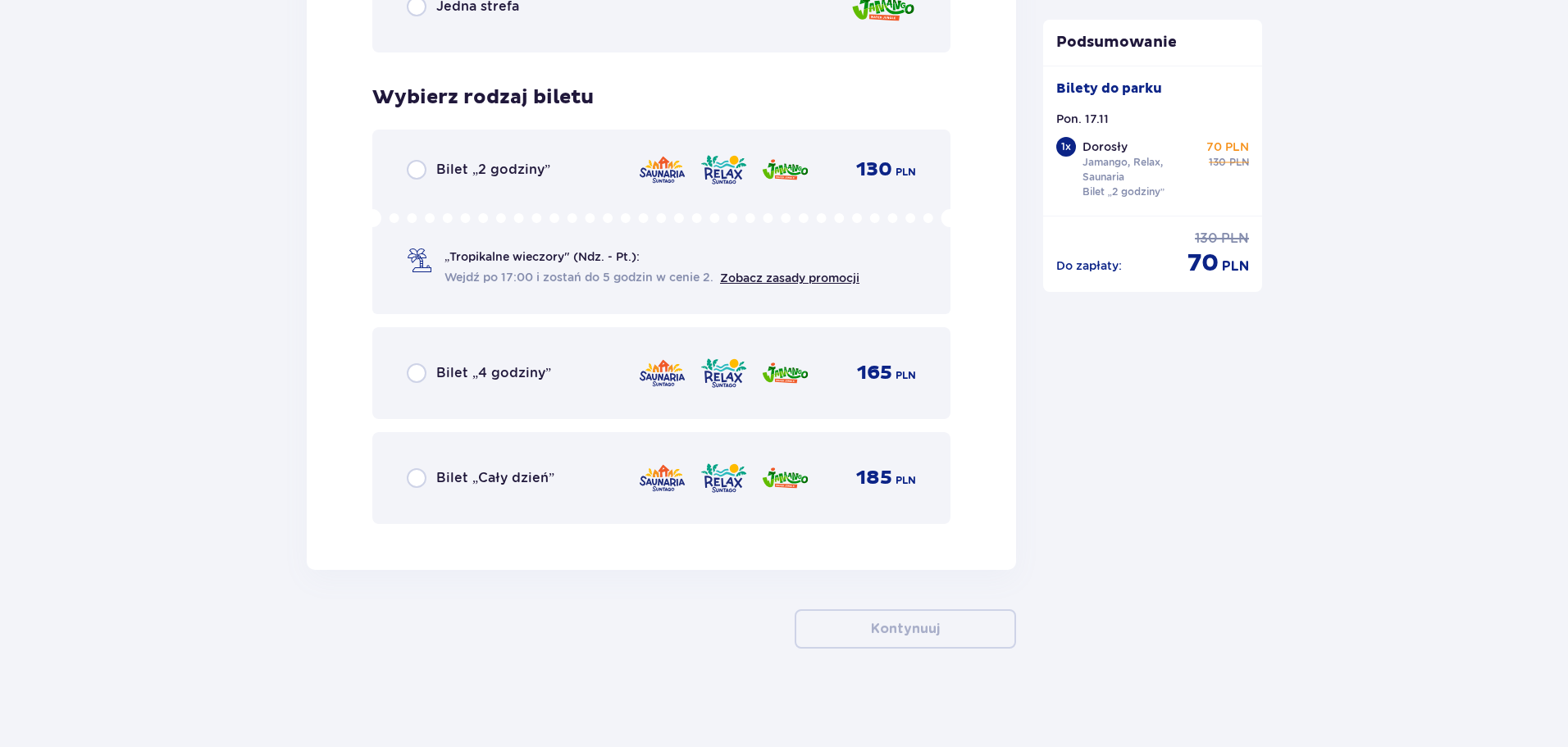
click at [538, 216] on circle at bounding box center [536, 218] width 8 height 8
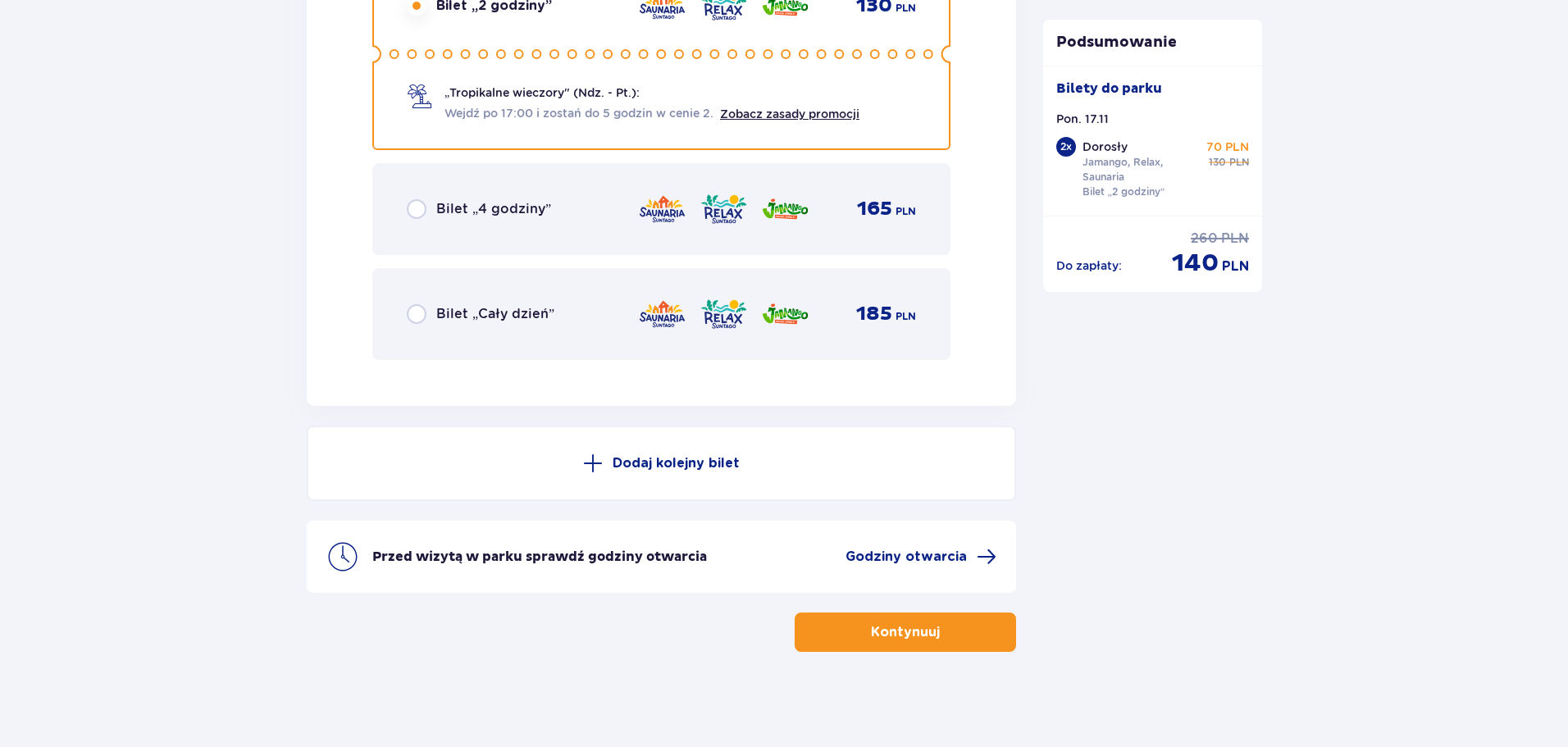
scroll to position [2901, 0]
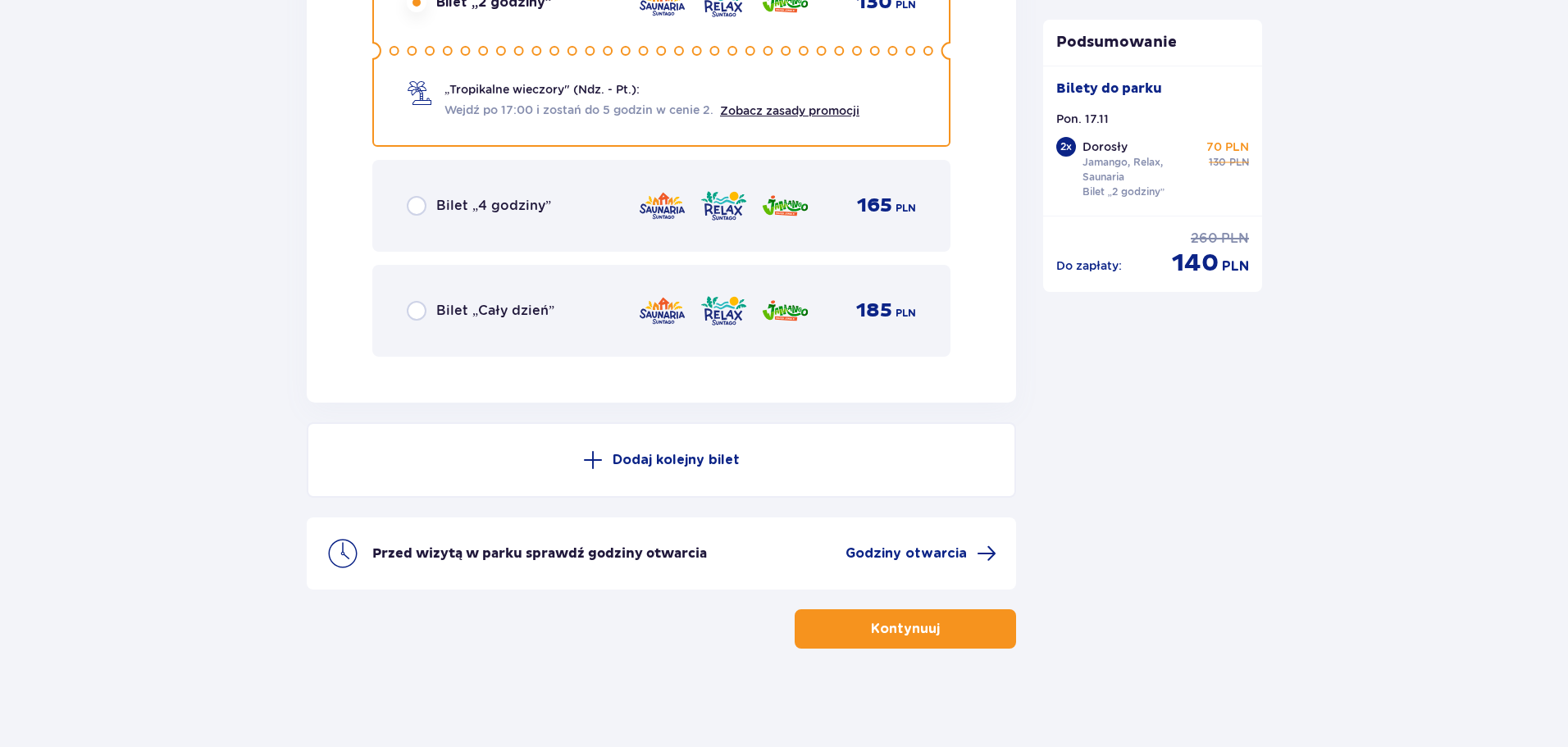
click at [538, 216] on div "Bilet „4 godziny”" at bounding box center [479, 206] width 144 height 20
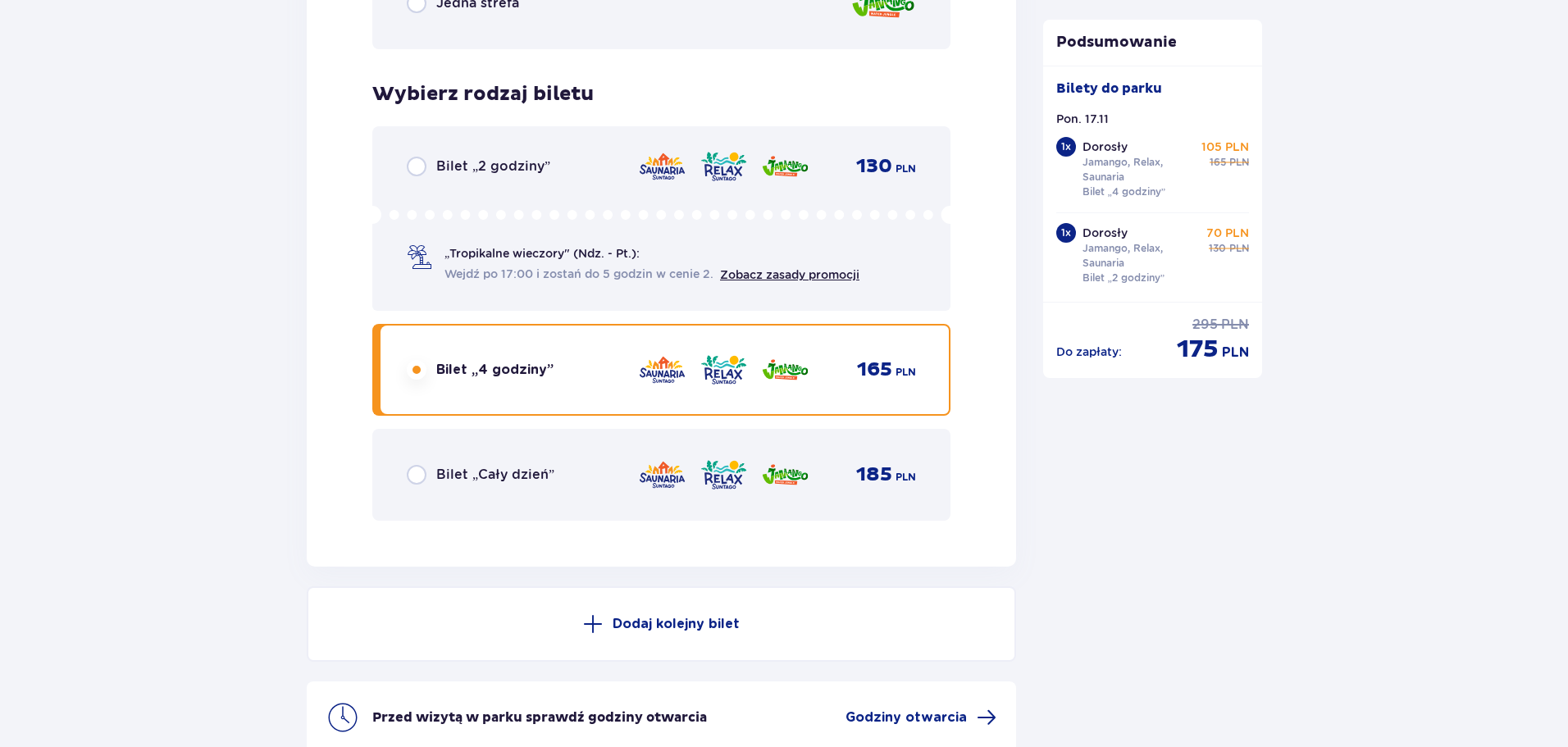
click at [536, 209] on icon at bounding box center [661, 215] width 579 height 18
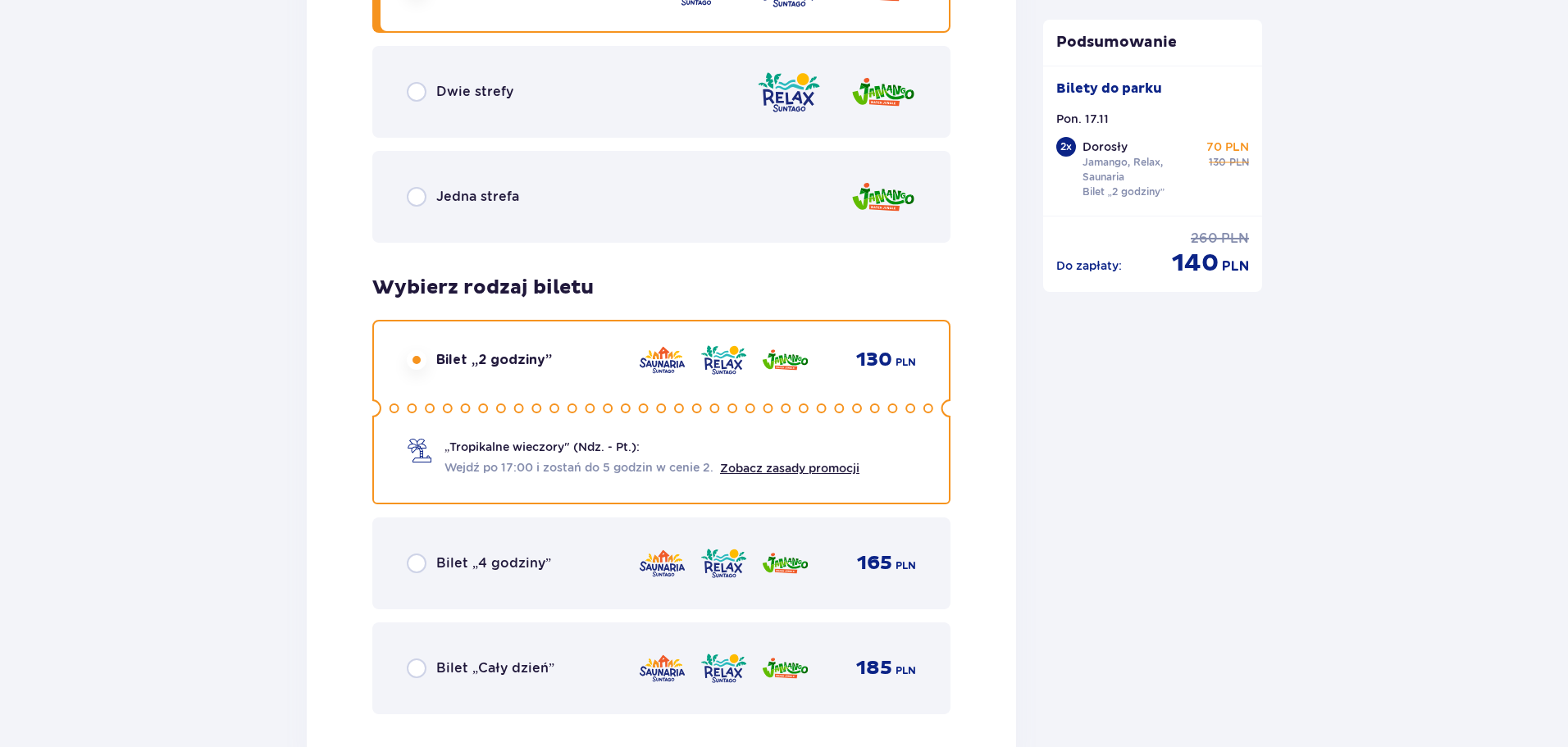
scroll to position [2655, 0]
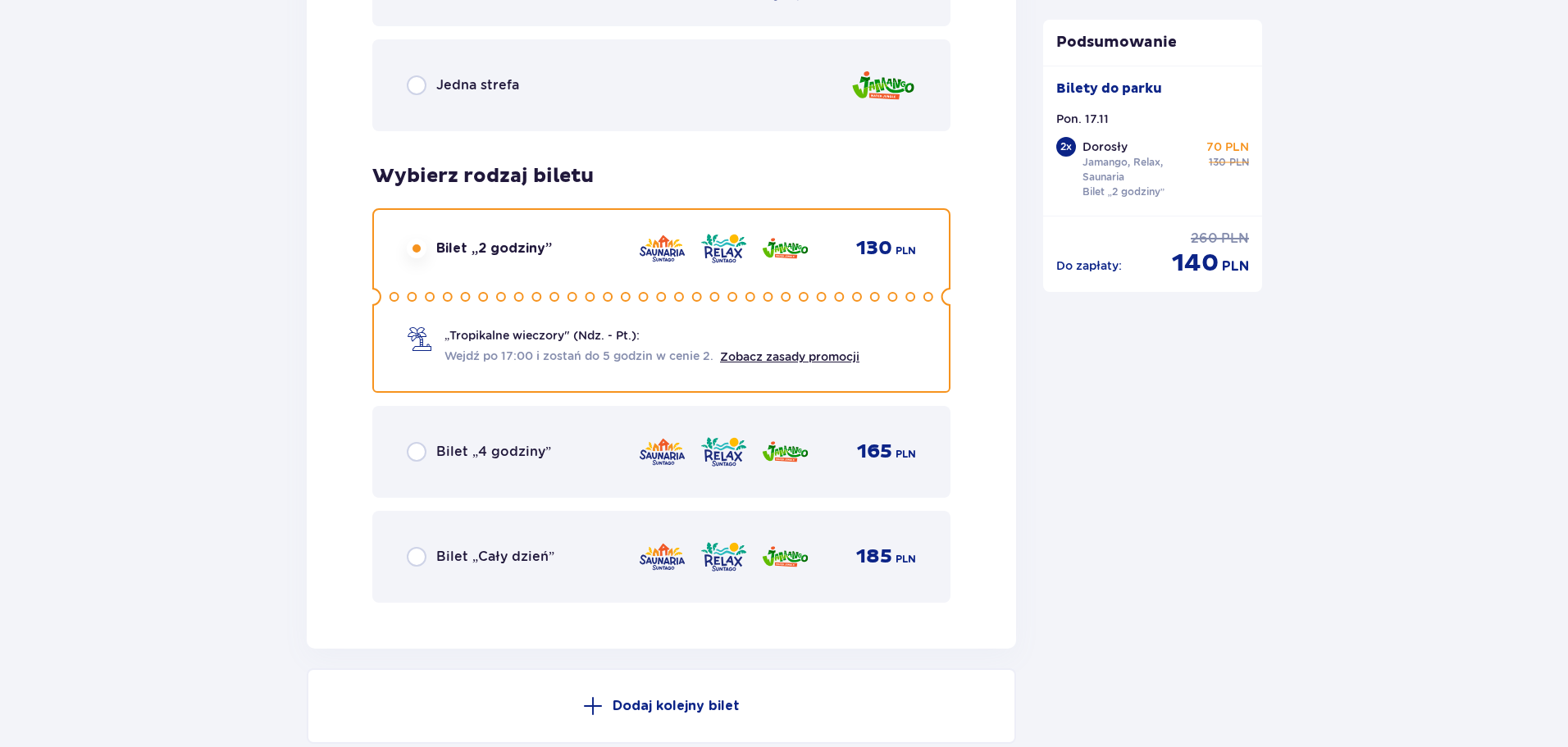
click at [501, 545] on div "Bilet „Cały dzień” 185 PLN" at bounding box center [661, 556] width 509 height 35
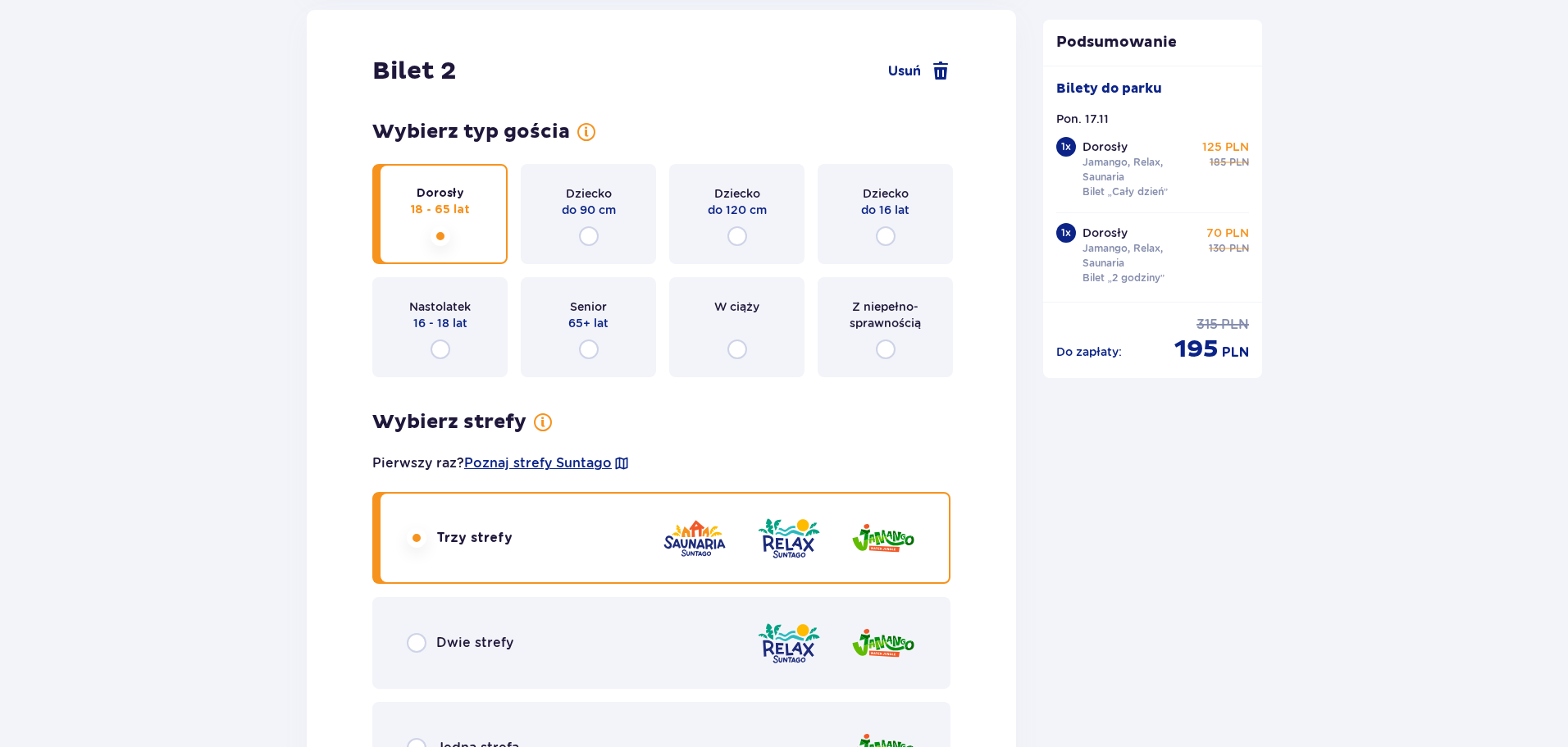
scroll to position [1835, 0]
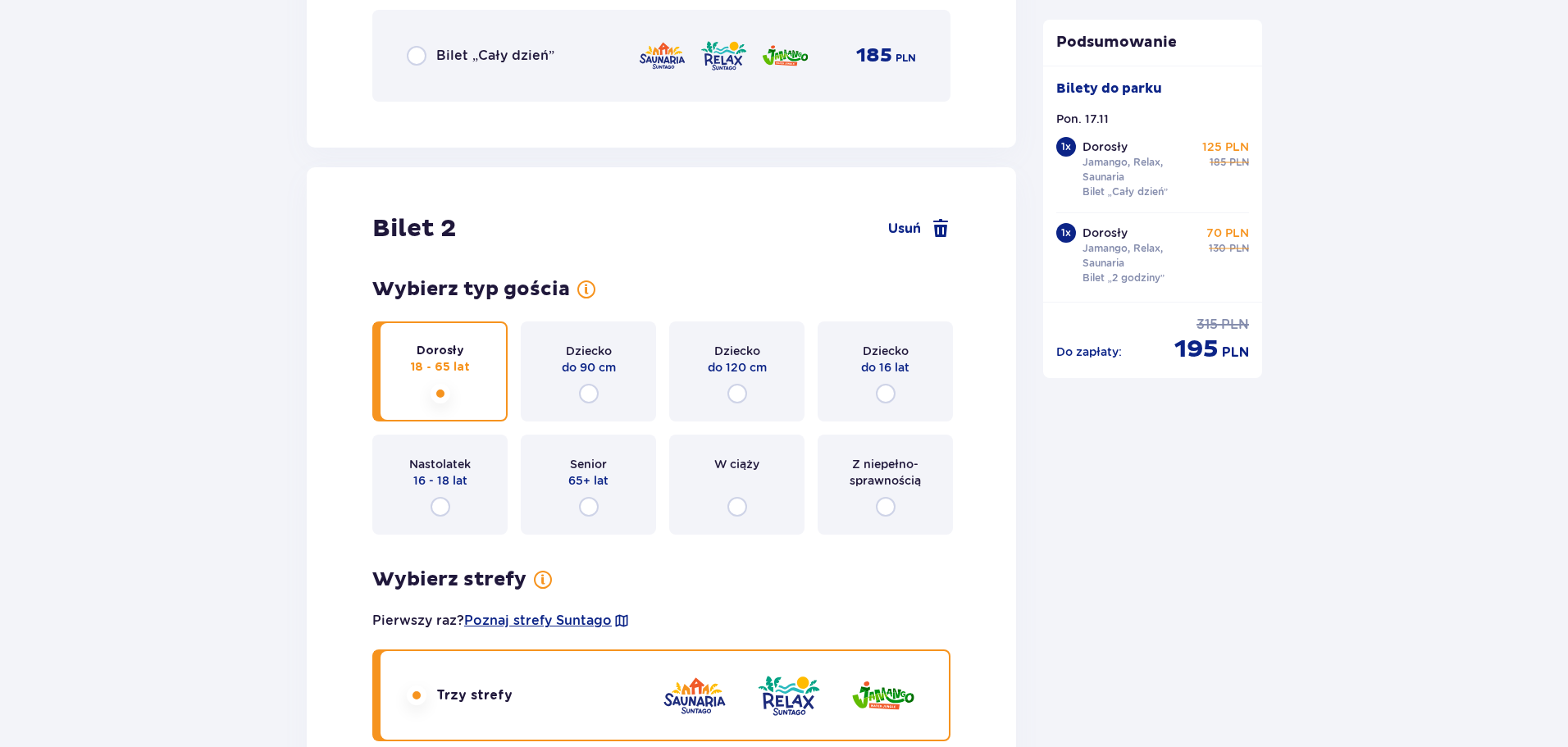
click at [587, 71] on div "Bilet „Cały dzień” 185 PLN" at bounding box center [661, 55] width 509 height 35
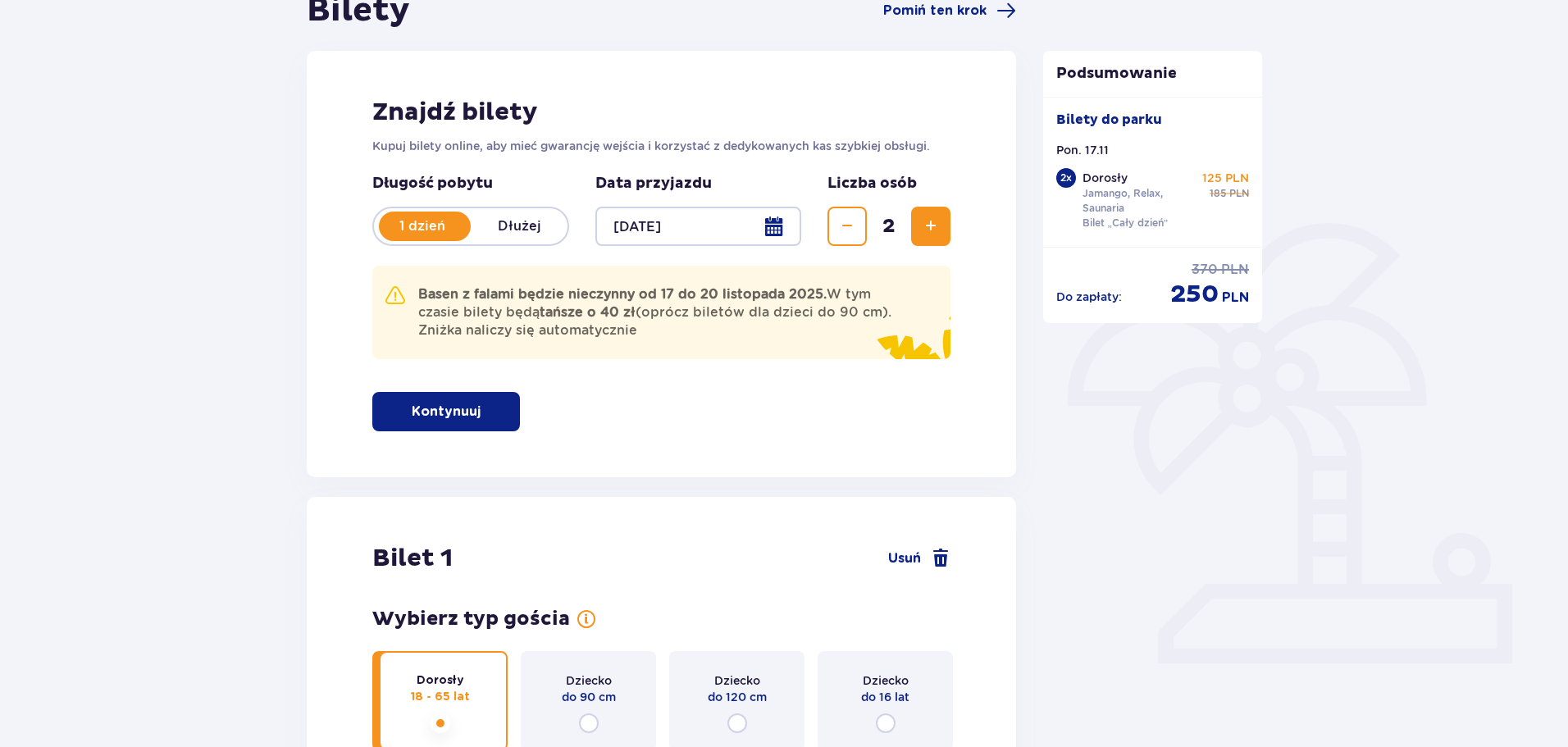
scroll to position [0, 0]
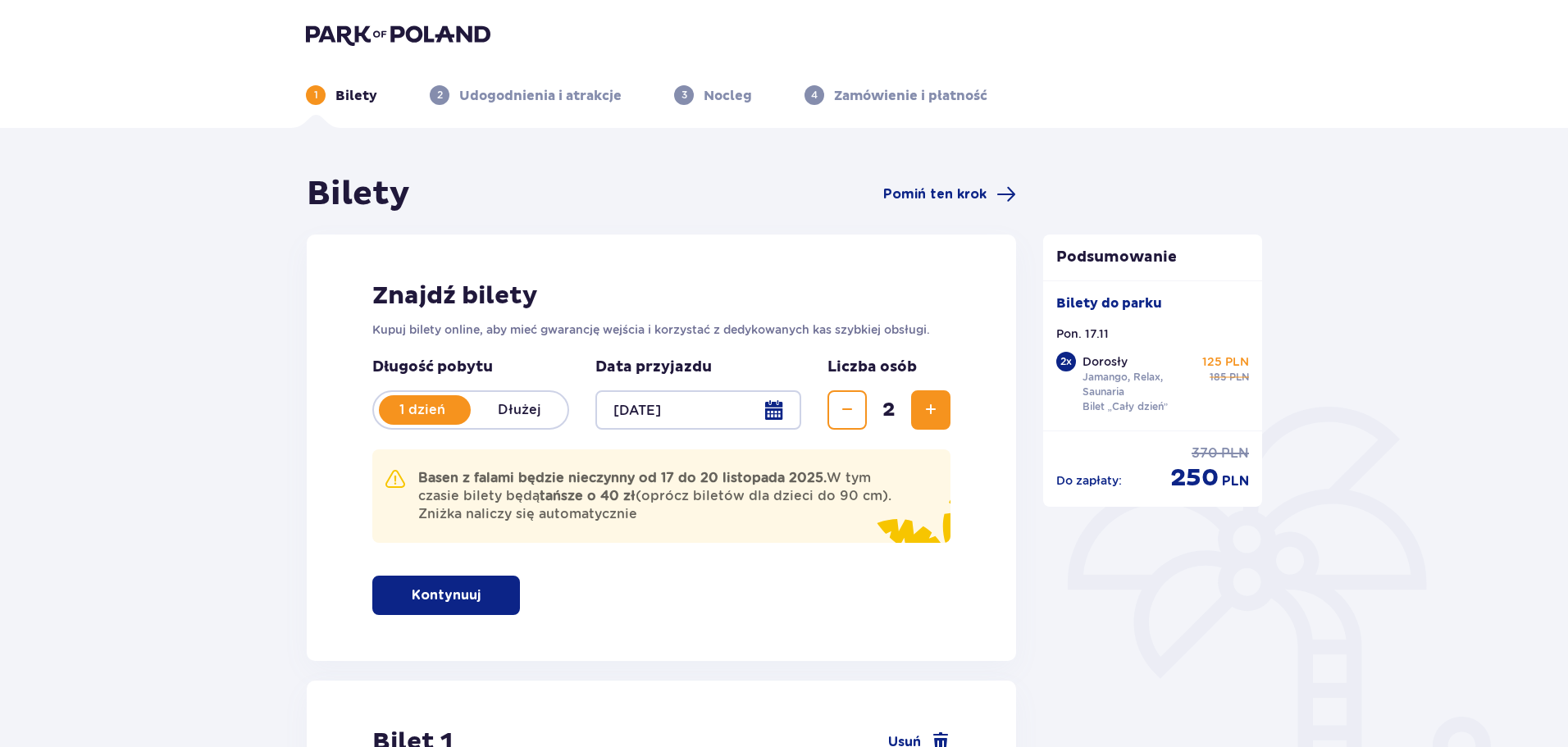
click at [796, 412] on div at bounding box center [698, 410] width 206 height 39
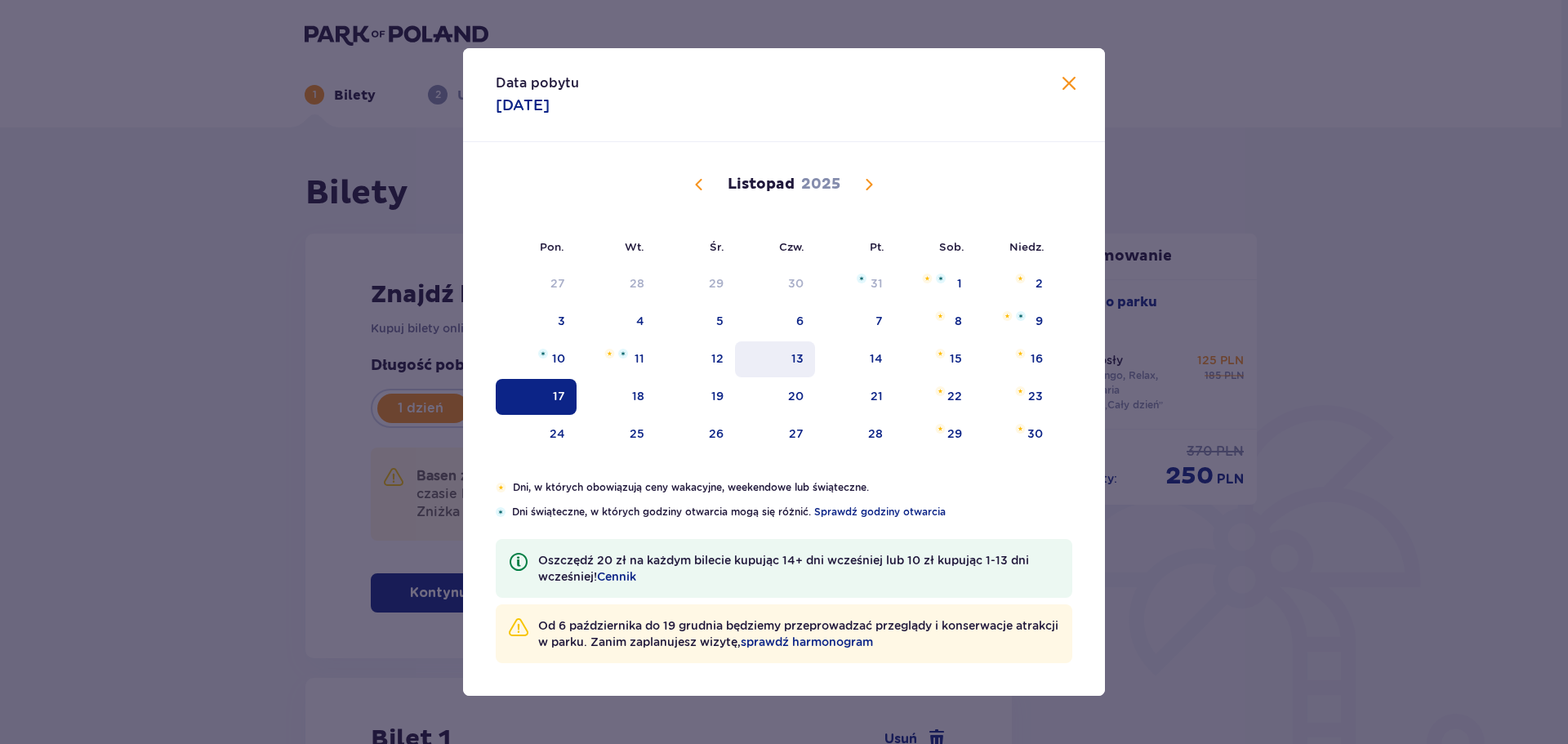
click at [805, 344] on div "13" at bounding box center [775, 360] width 81 height 36
type input "13.11.25"
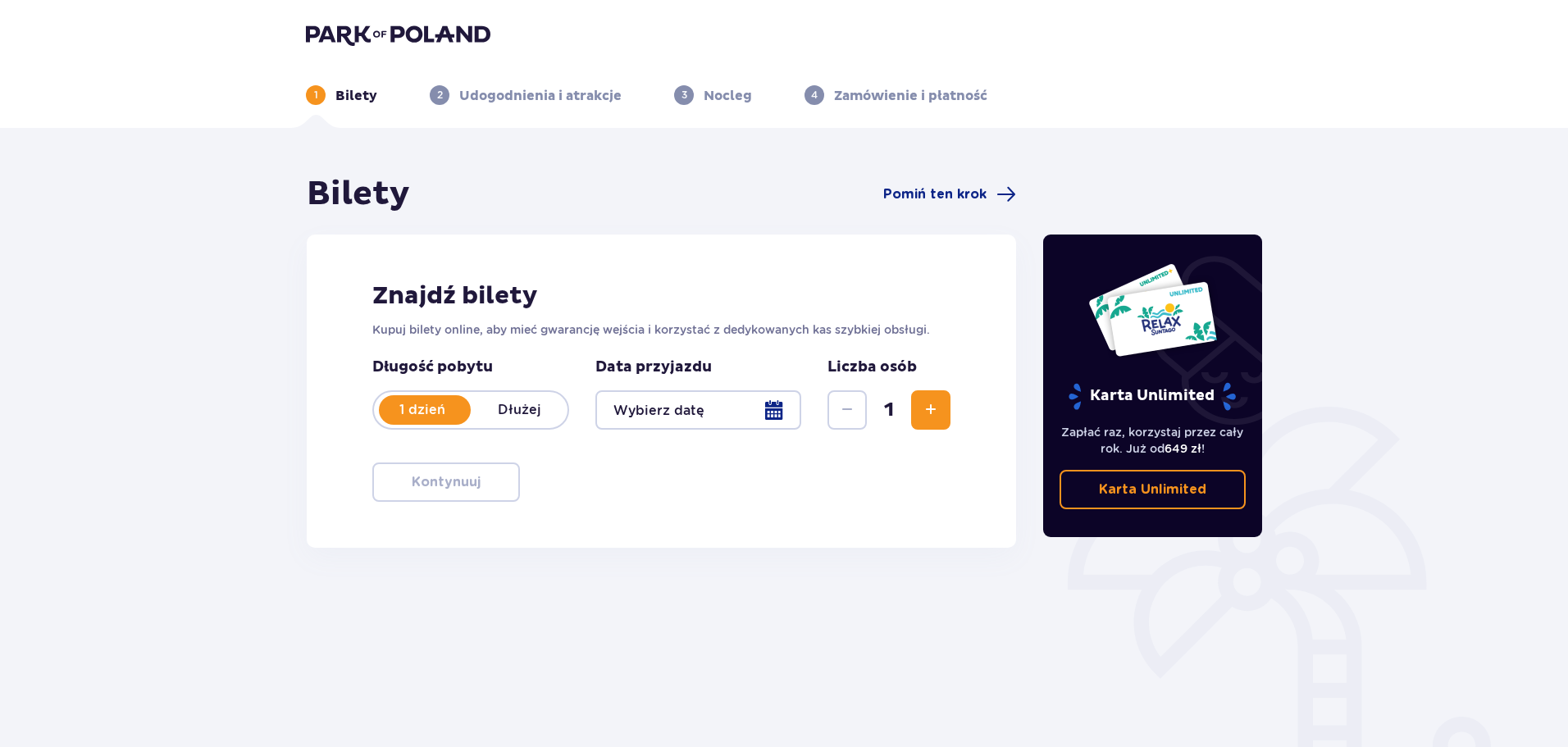
click at [916, 411] on button "Zwiększ" at bounding box center [931, 410] width 39 height 39
click at [765, 406] on div at bounding box center [698, 410] width 206 height 39
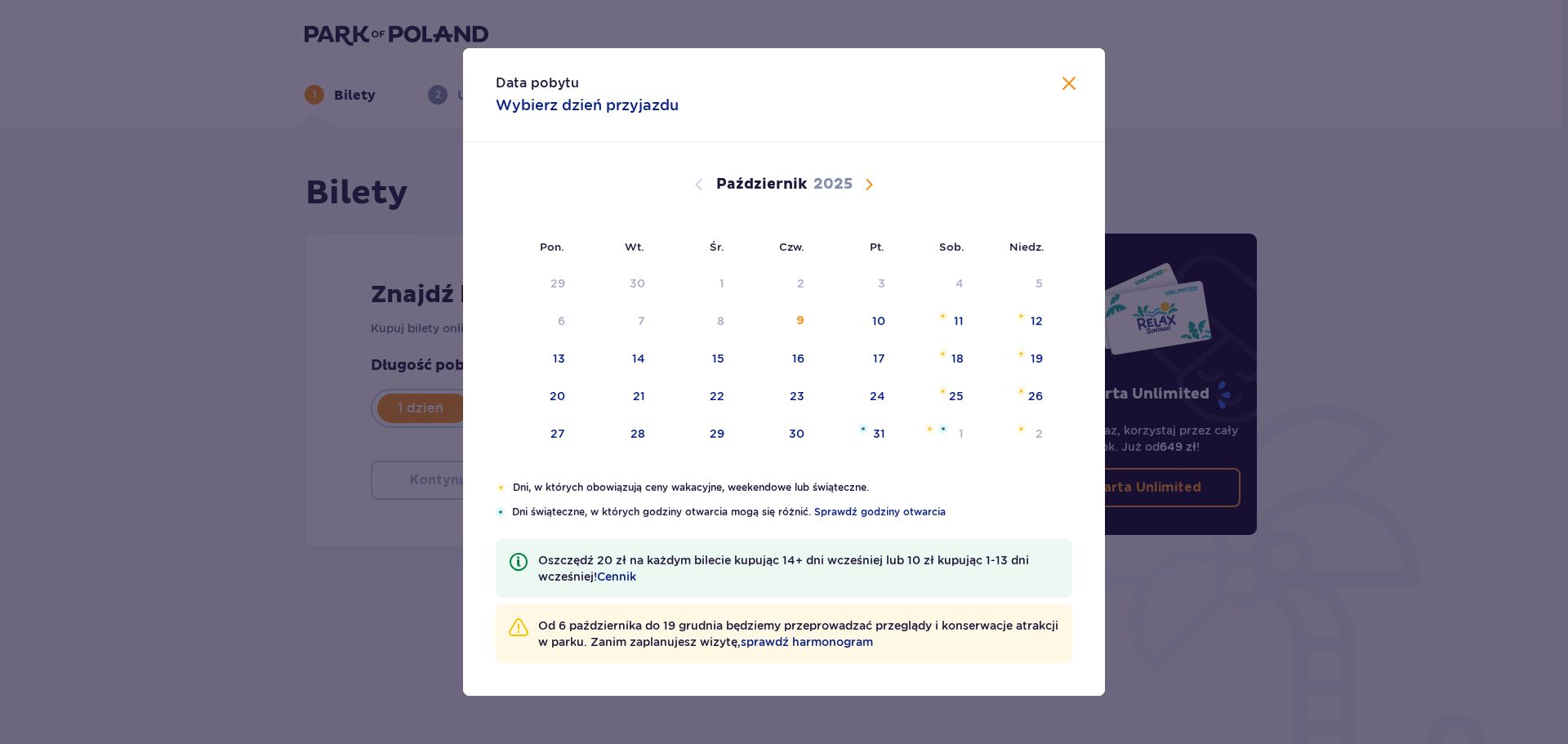
click at [878, 179] on span "Następny miesiąc" at bounding box center [869, 185] width 20 height 20
click at [792, 354] on div "13" at bounding box center [797, 359] width 12 height 16
type input "13.11.25"
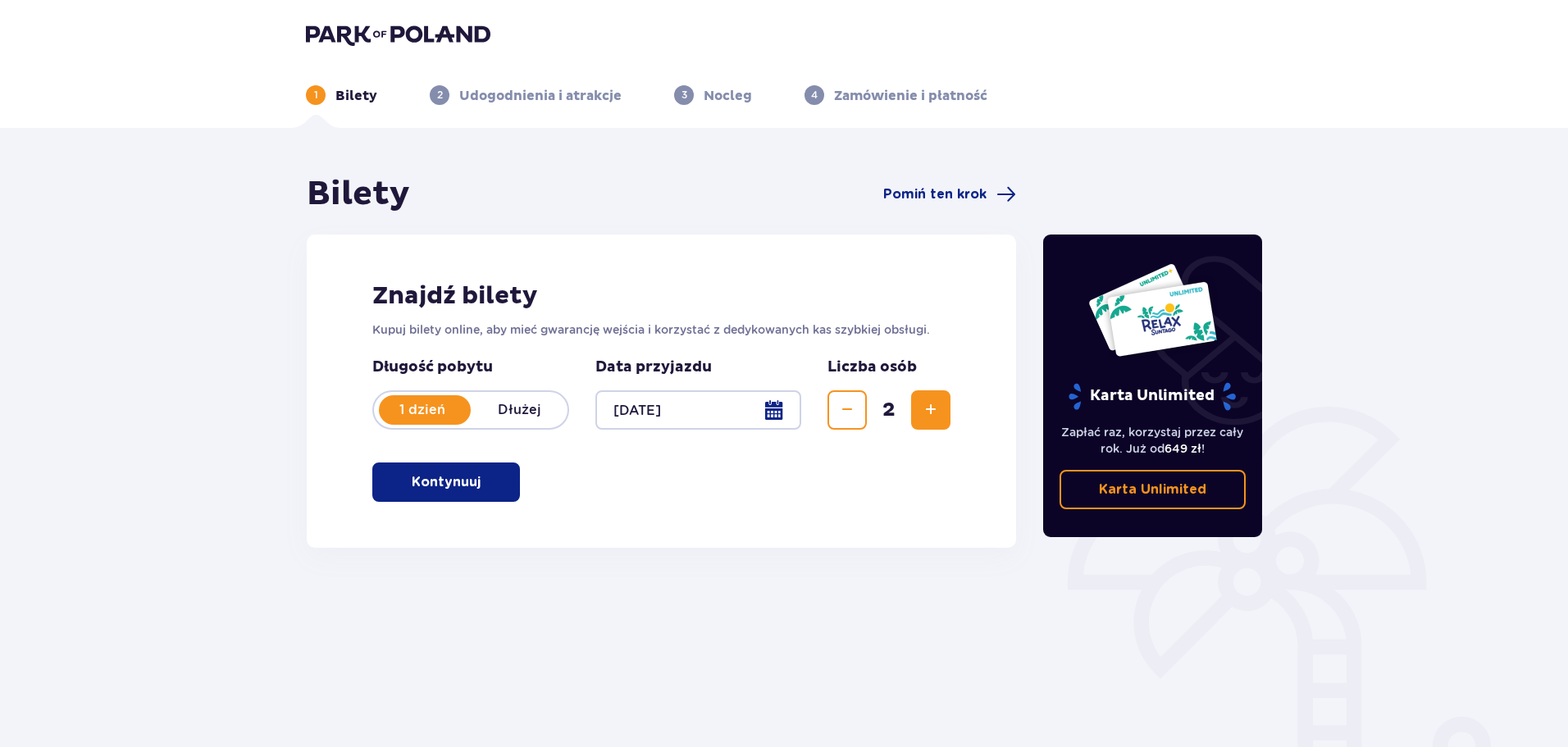
click at [478, 490] on span "button" at bounding box center [484, 482] width 20 height 20
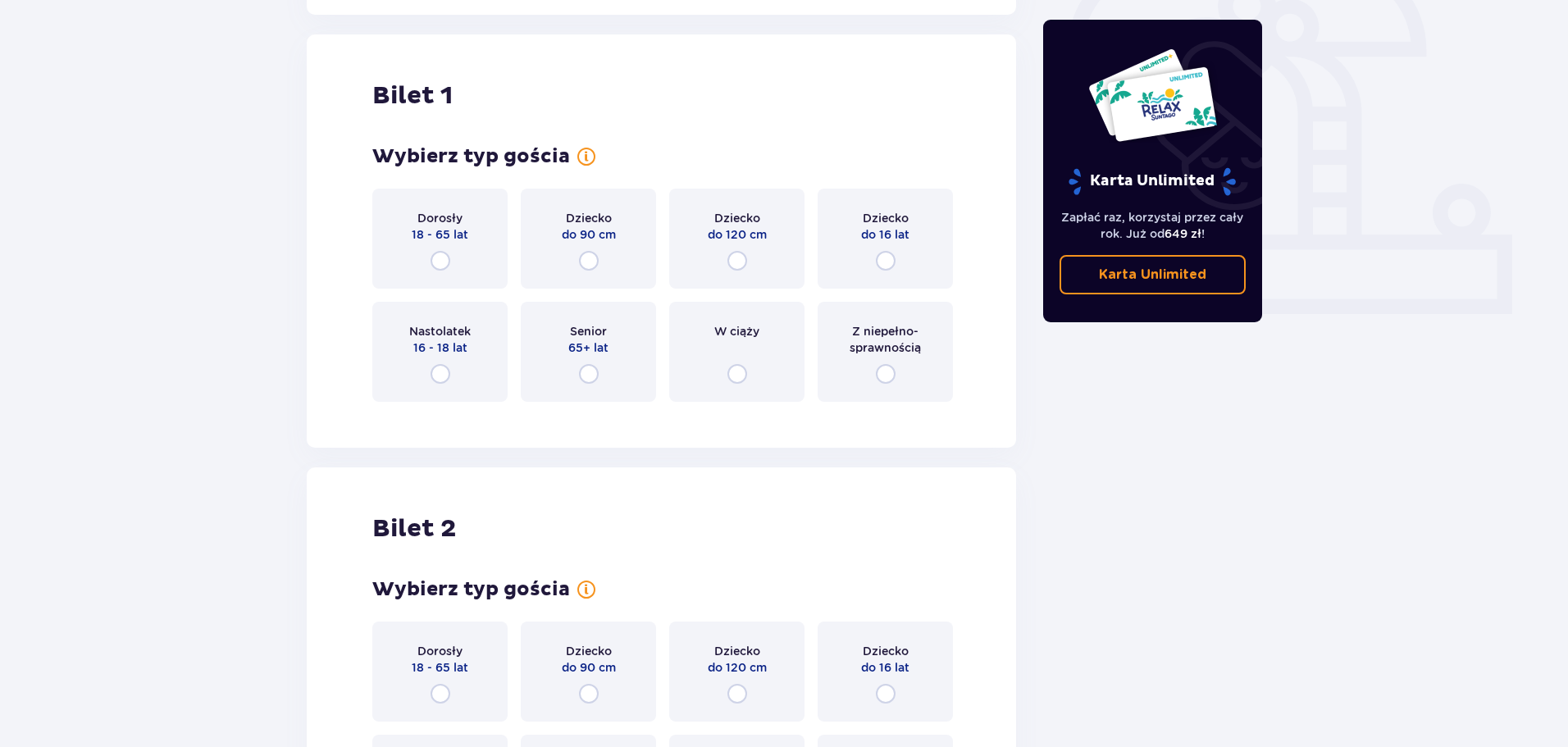
scroll to position [547, 0]
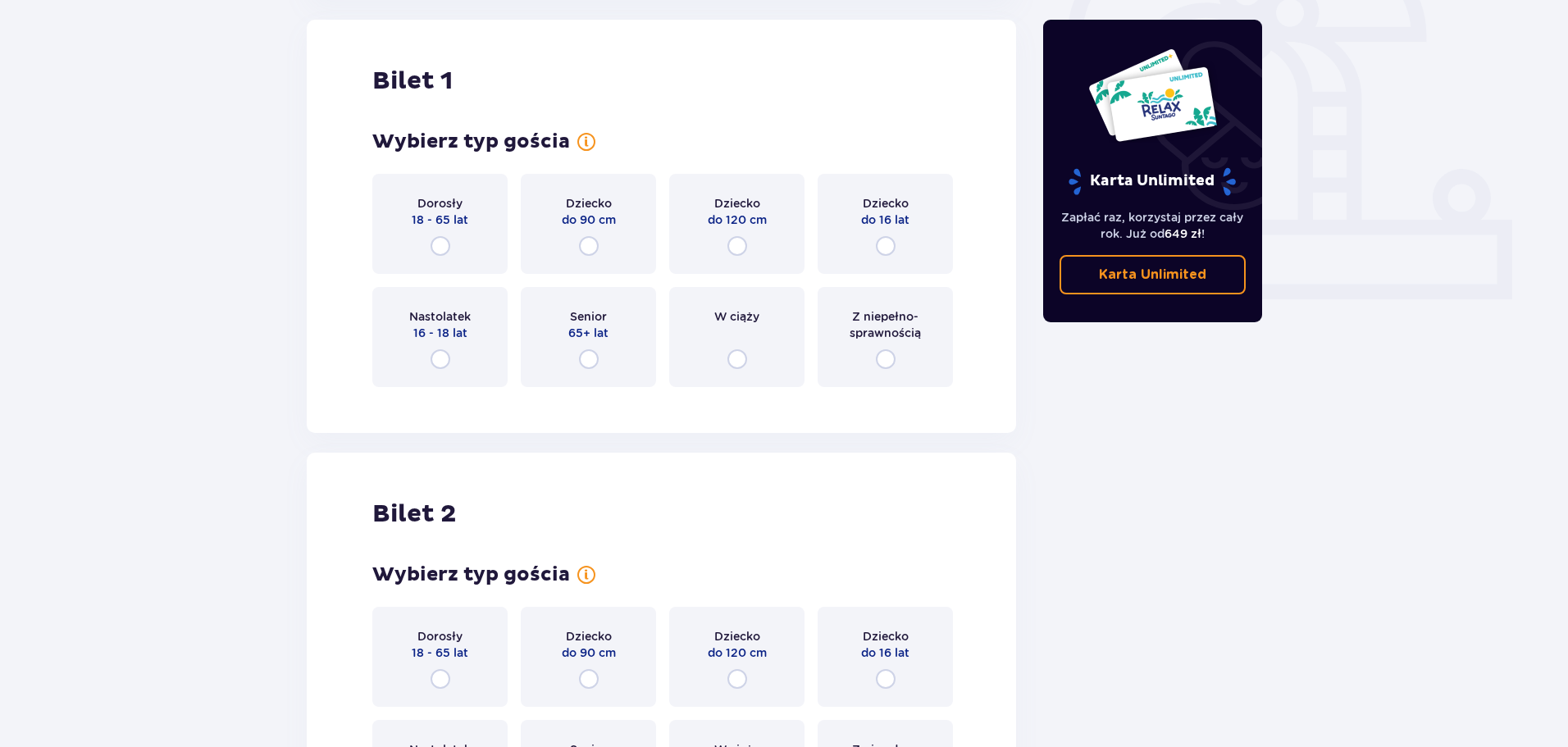
click at [473, 250] on div "Dorosły 18 - 65 lat" at bounding box center [440, 224] width 135 height 100
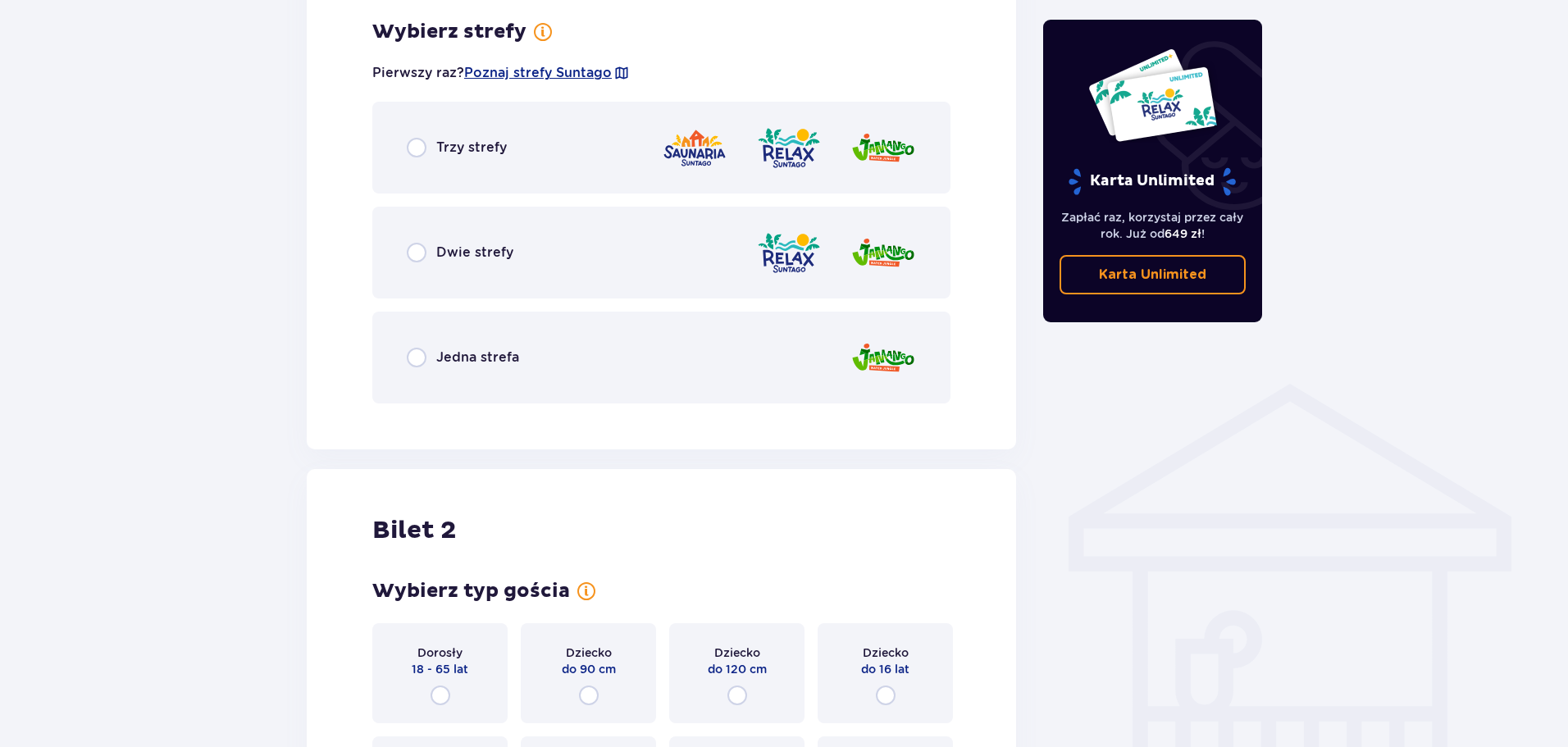
click at [693, 160] on img at bounding box center [694, 148] width 66 height 46
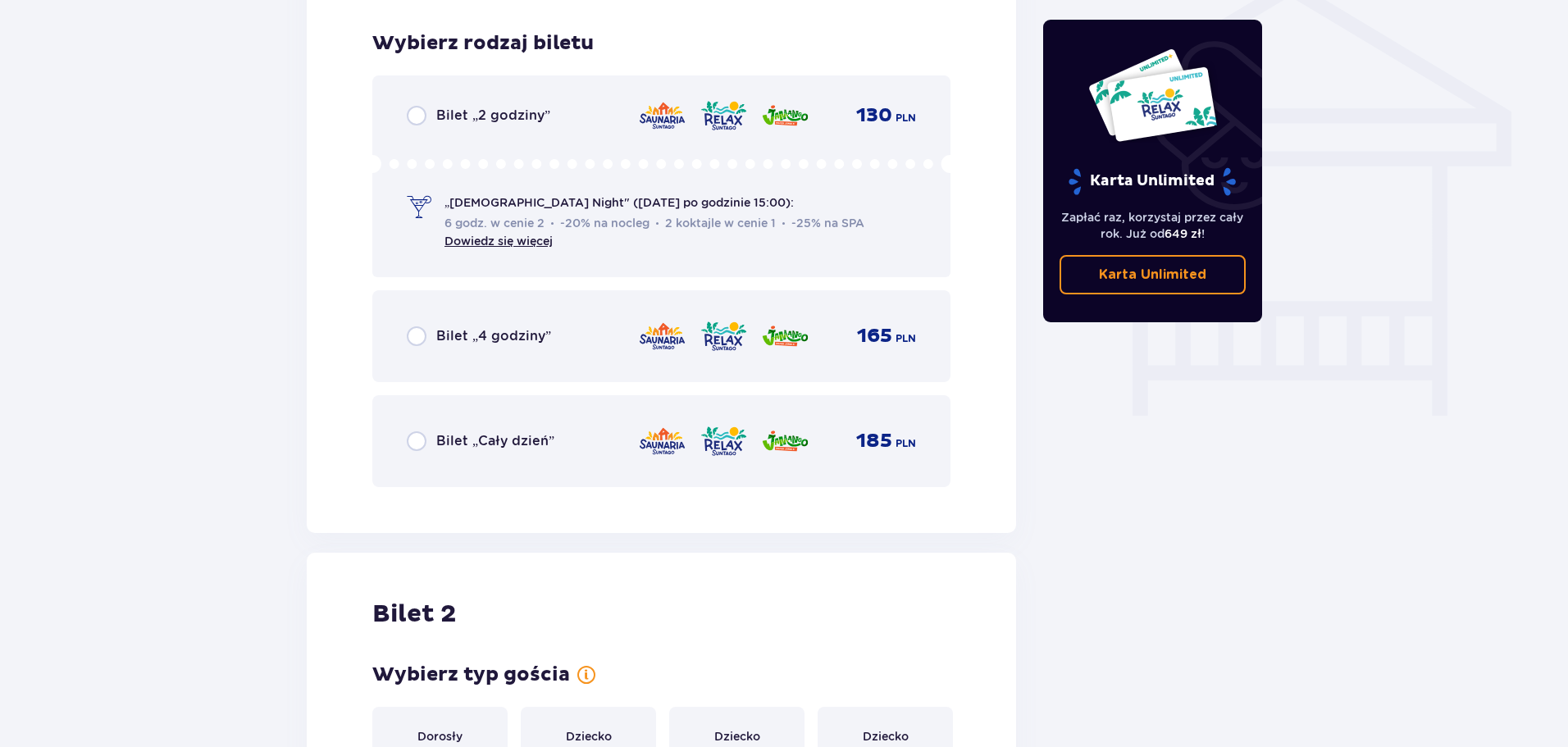
scroll to position [1365, 0]
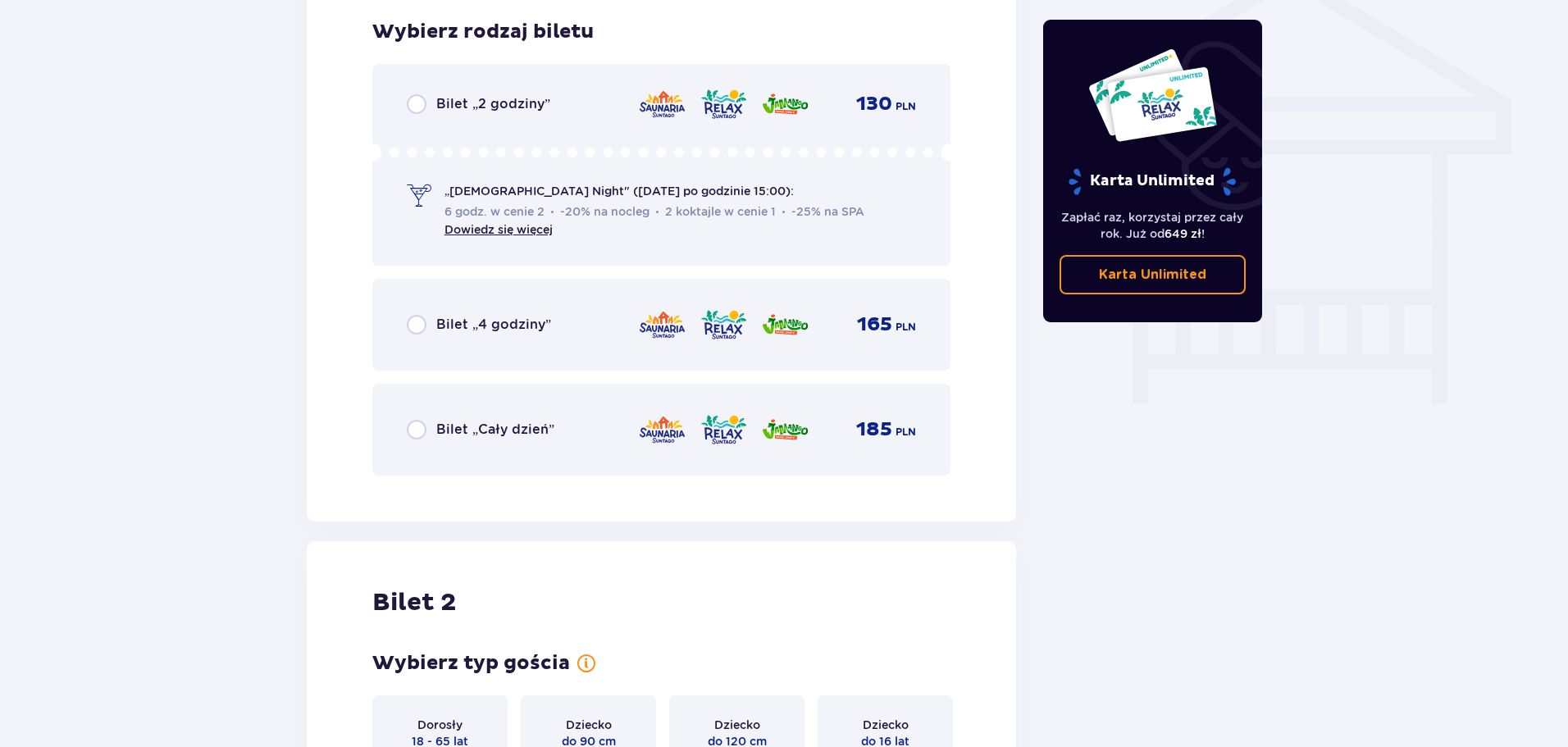
click at [572, 123] on div "Bilet „2 godziny” 130 PLN „Ladies Night" (czwartek po godzinie 15:00): 6 godz. …" at bounding box center [661, 165] width 579 height 201
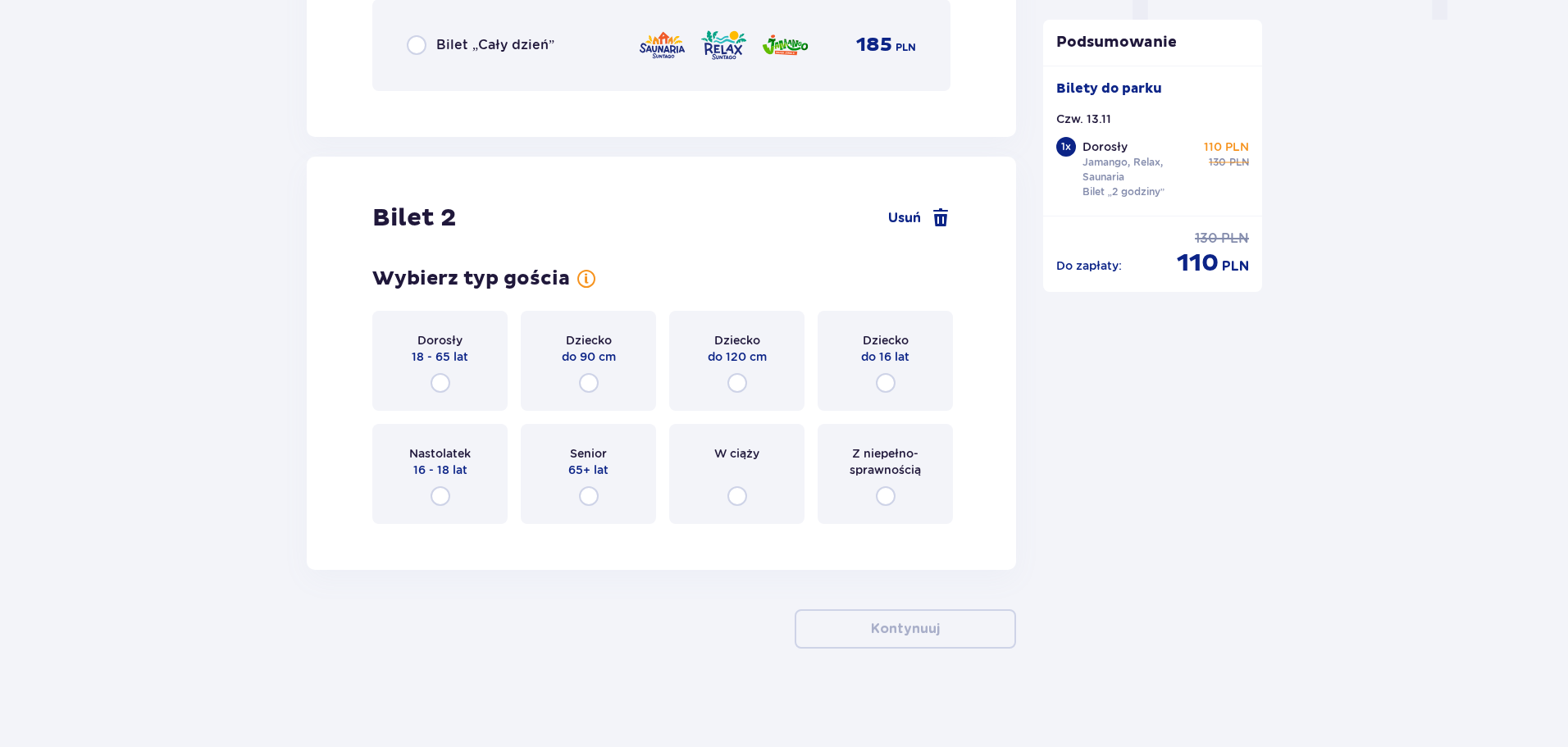
click at [450, 361] on span "18 - 65 lat" at bounding box center [439, 357] width 56 height 16
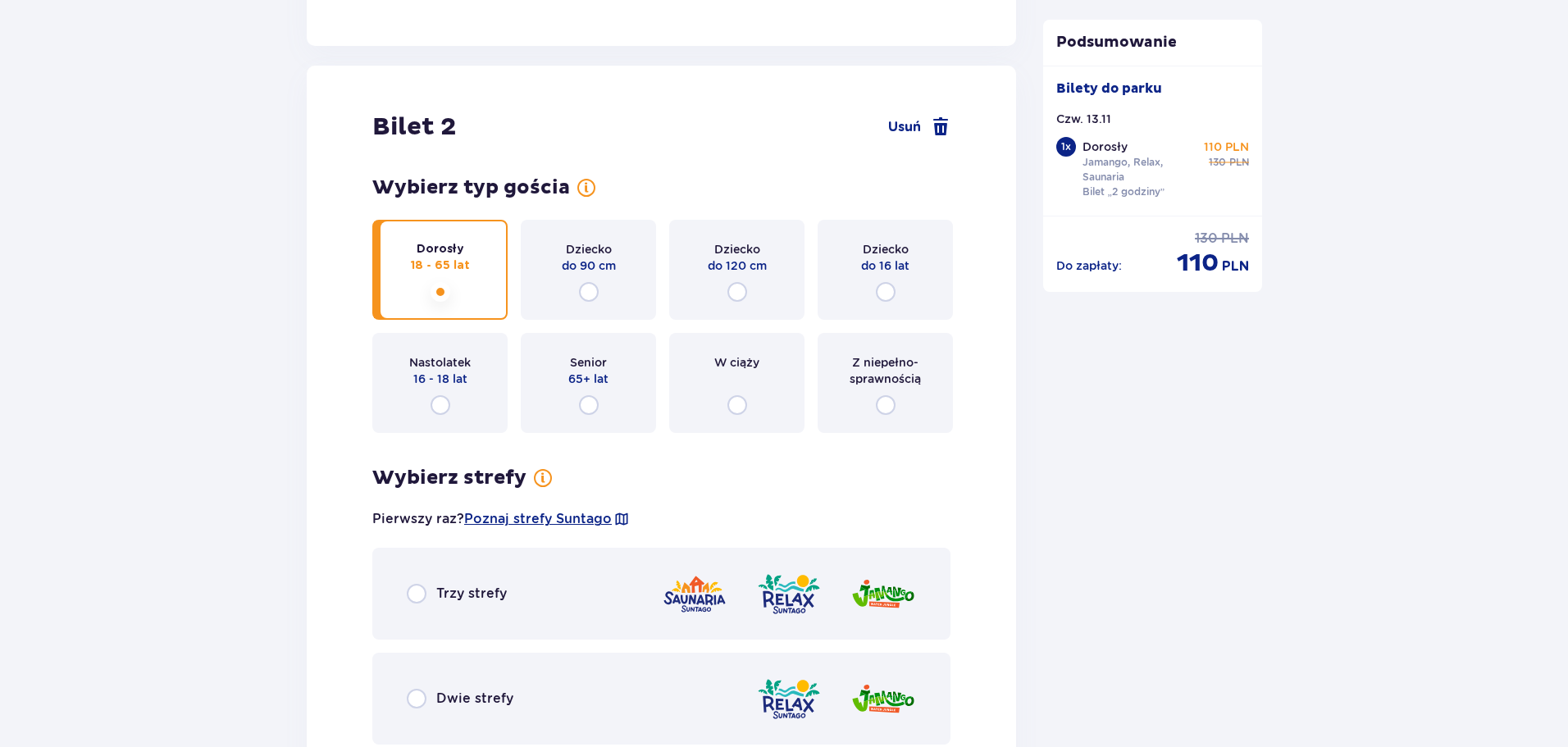
scroll to position [1837, 0]
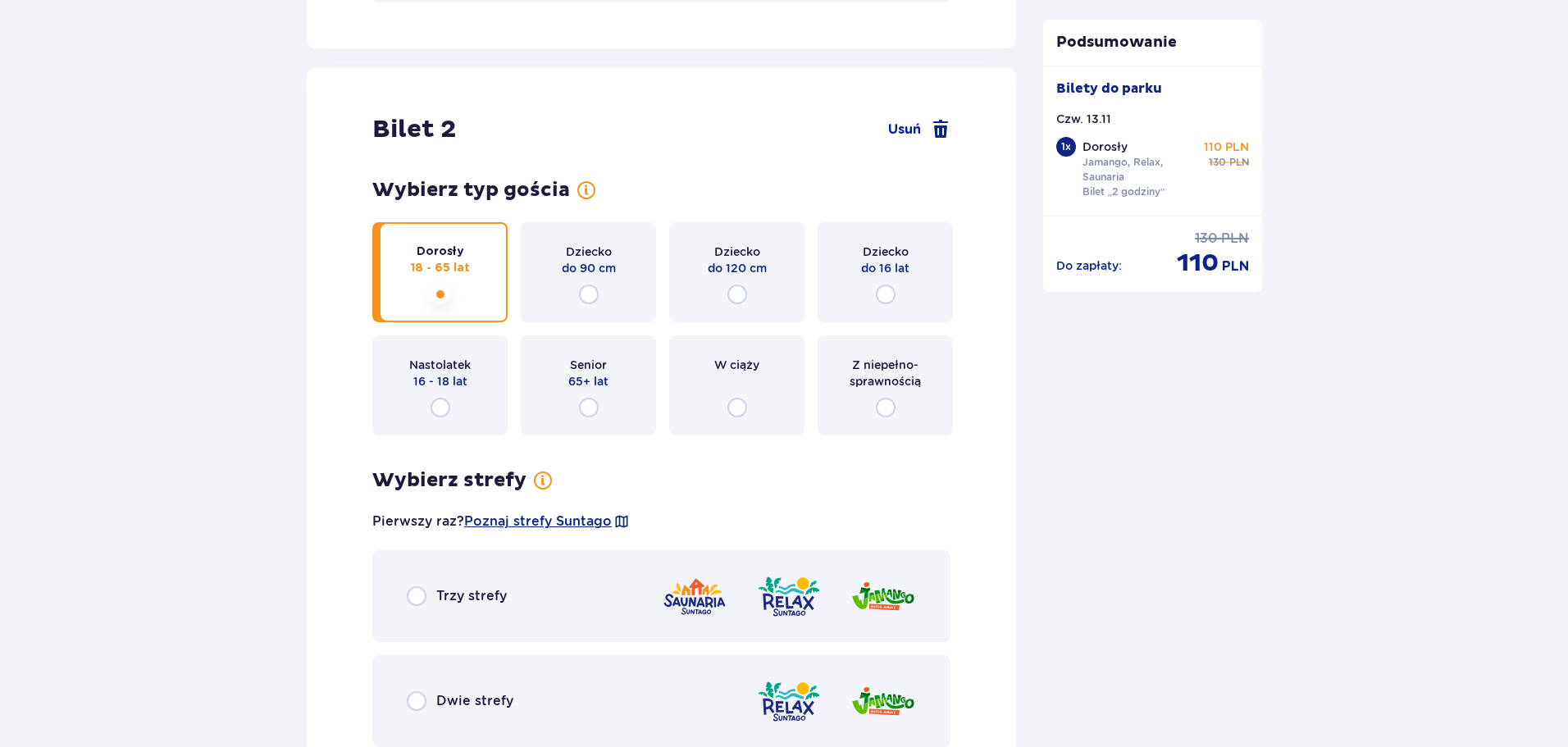
click at [589, 573] on div "Trzy strefy" at bounding box center [661, 595] width 579 height 92
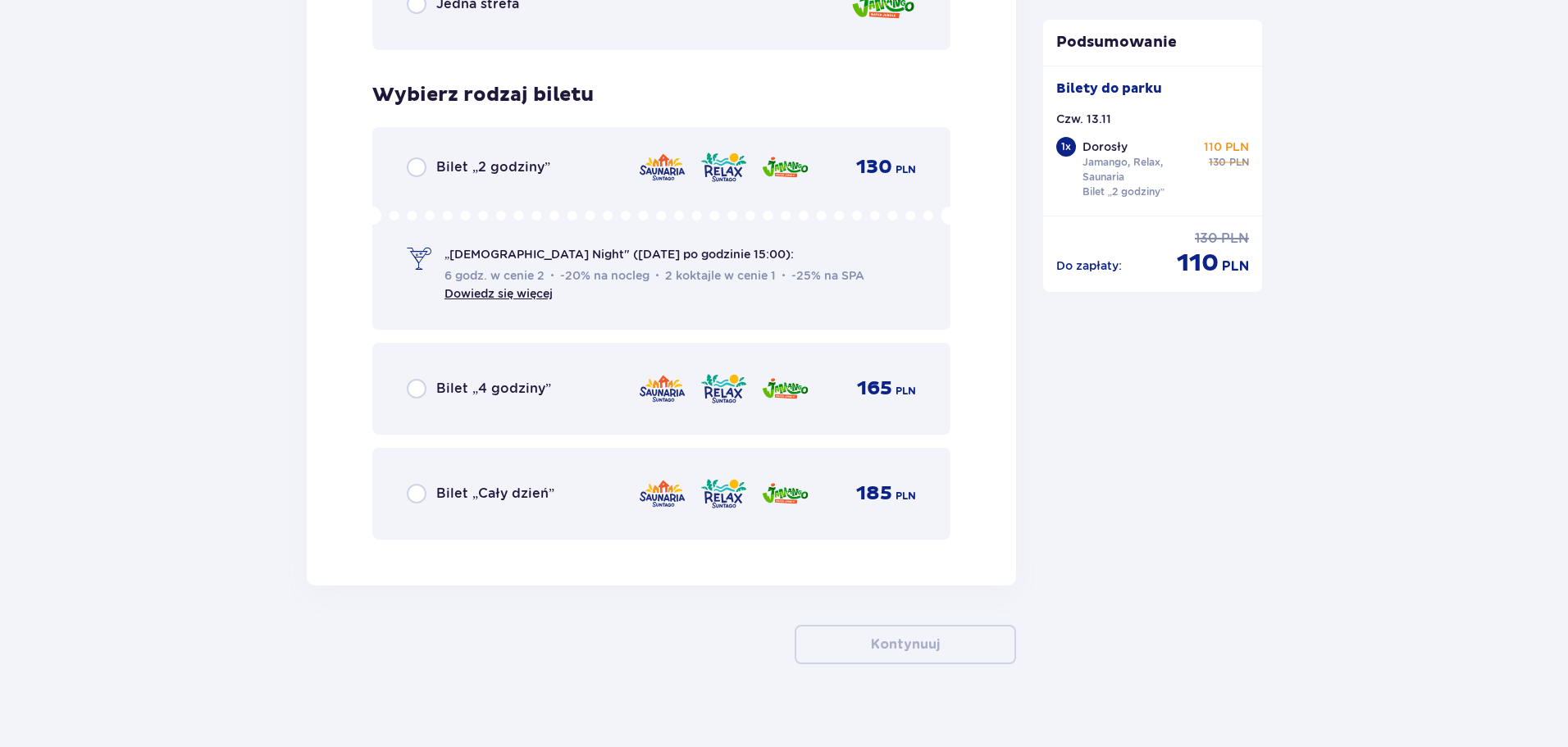
scroll to position [2656, 0]
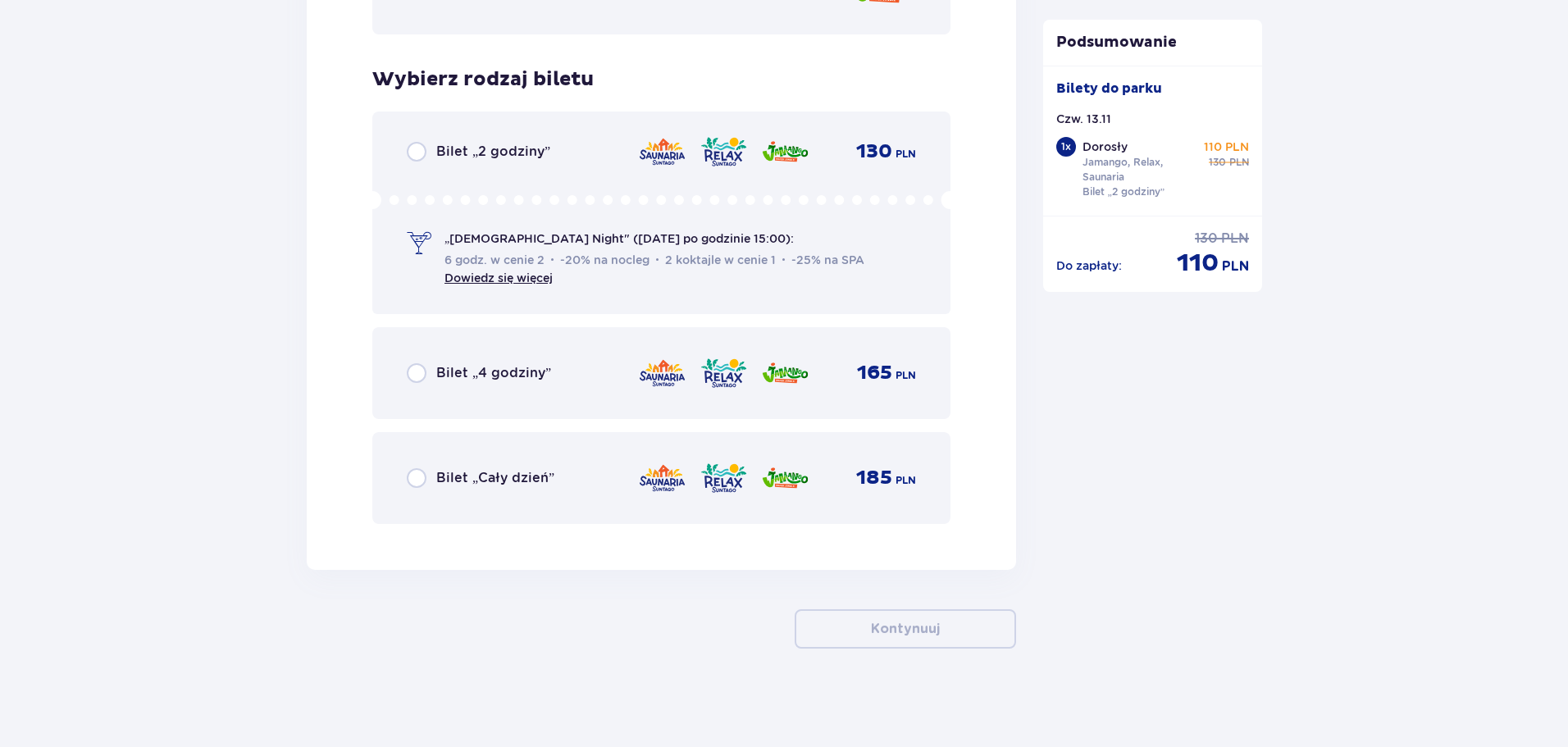
click at [485, 171] on div "Bilet „2 godziny” 130 PLN „Ladies Night" (czwartek po godzinie 15:00): 6 godz. …" at bounding box center [661, 212] width 579 height 201
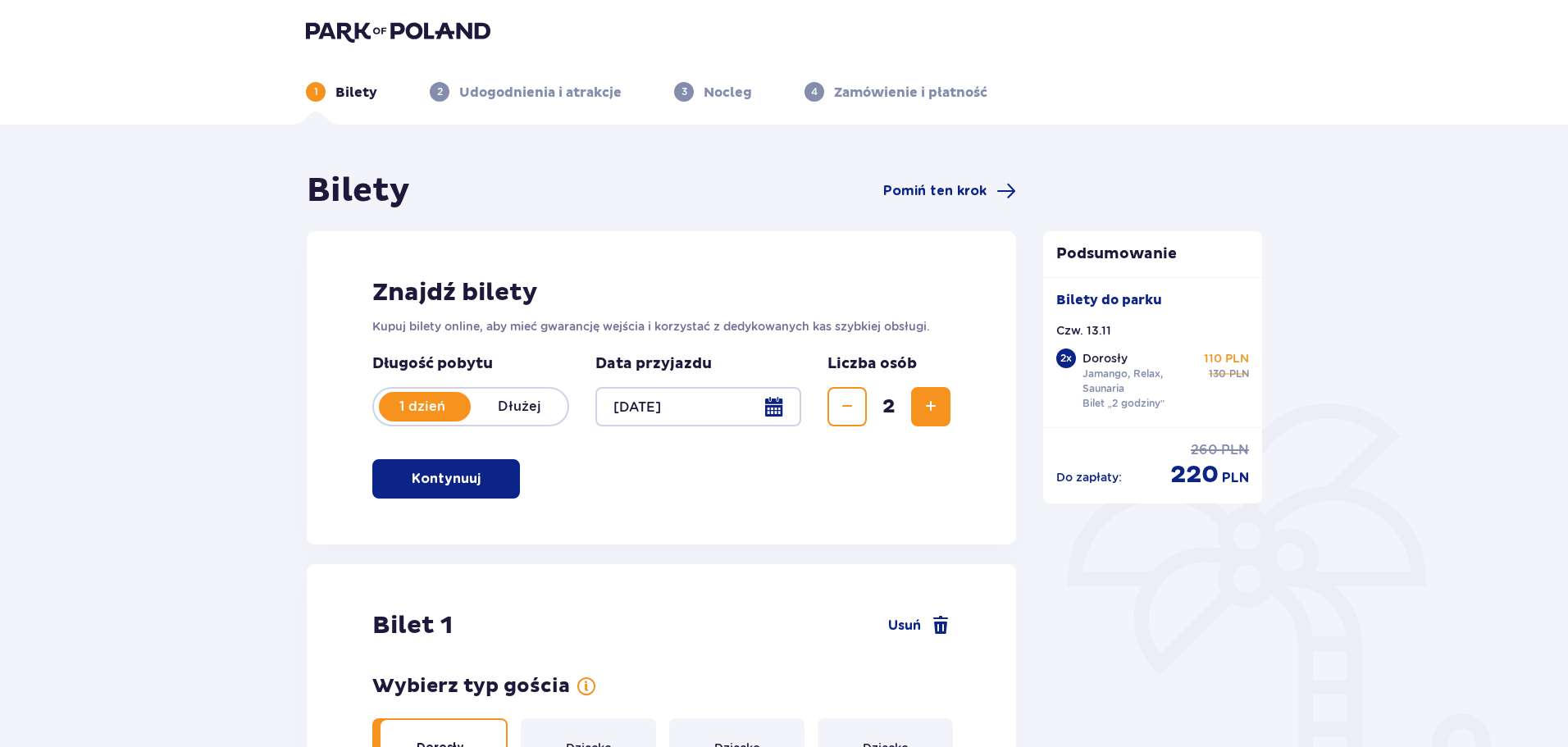
scroll to position [0, 0]
